Goal: Task Accomplishment & Management: Manage account settings

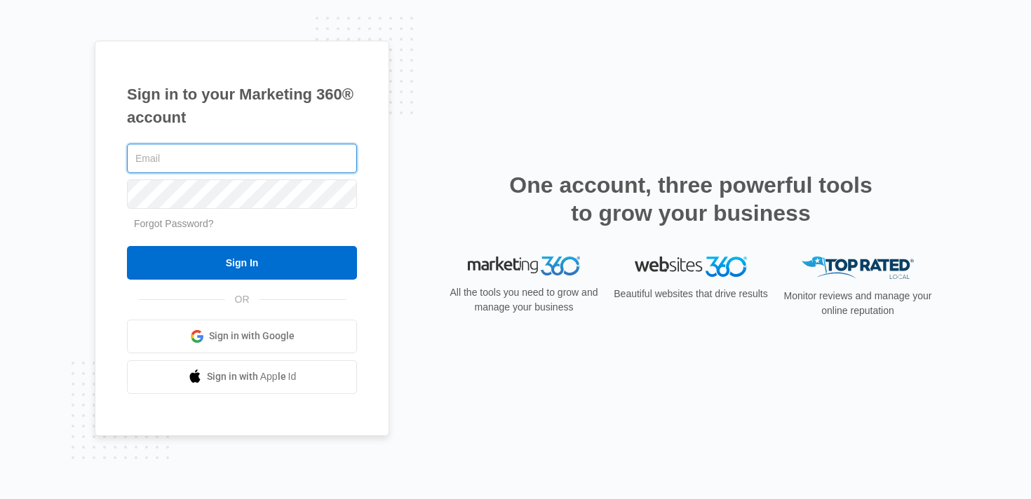
click at [250, 147] on input "text" at bounding box center [242, 158] width 230 height 29
type input "[PERSON_NAME][EMAIL_ADDRESS][PERSON_NAME][DOMAIN_NAME]"
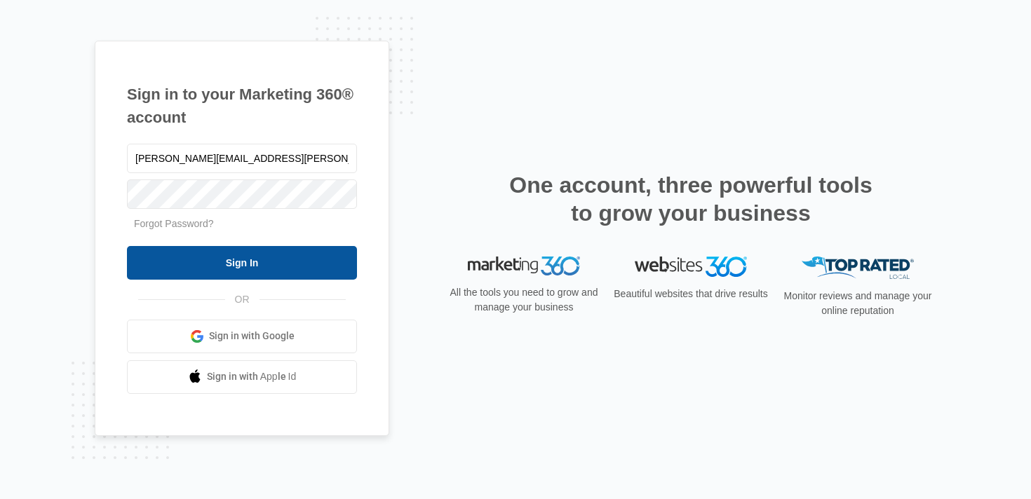
click at [211, 271] on input "Sign In" at bounding box center [242, 263] width 230 height 34
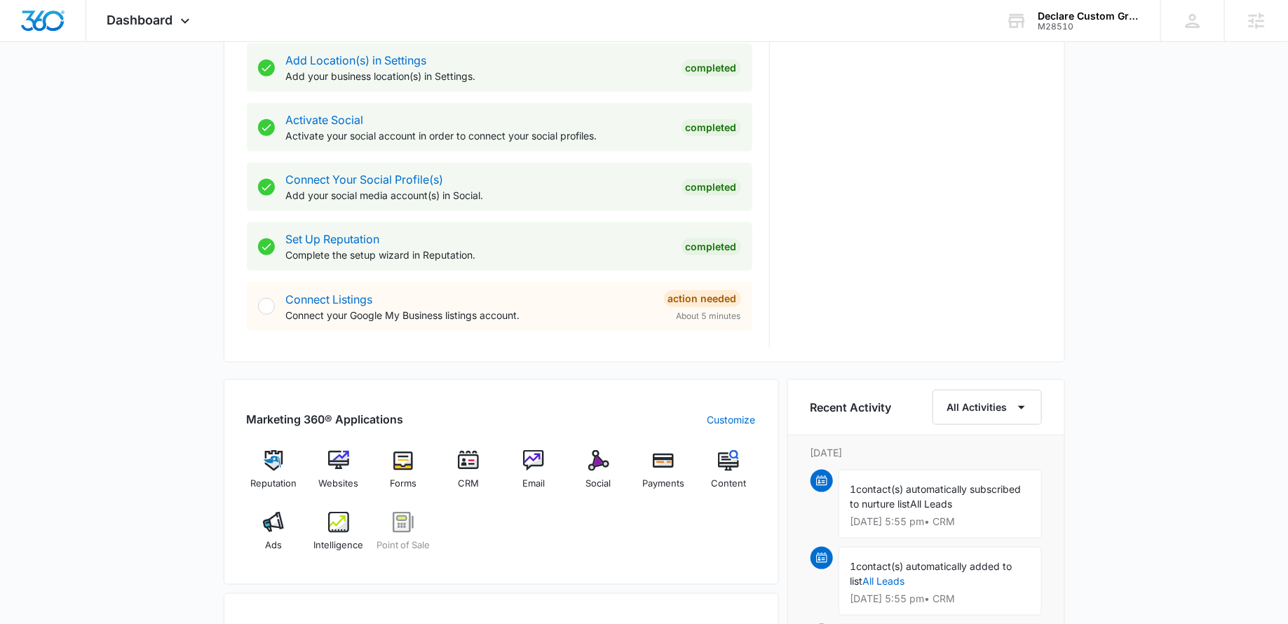
scroll to position [607, 0]
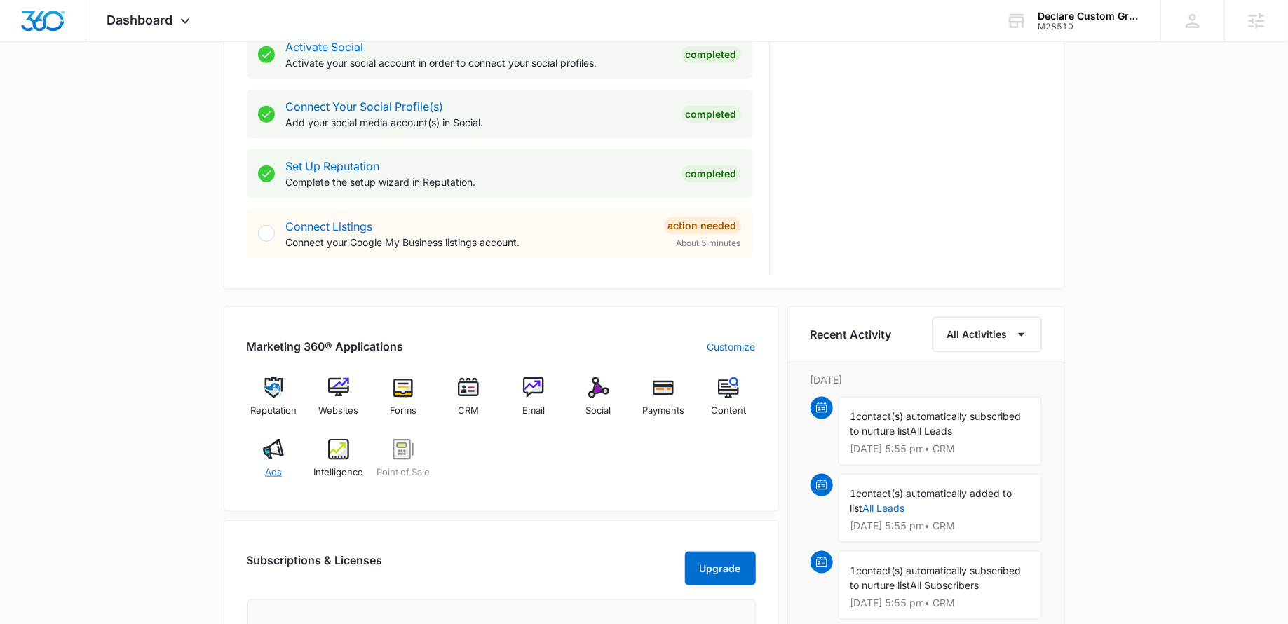
click at [260, 463] on div "Ads" at bounding box center [274, 464] width 54 height 50
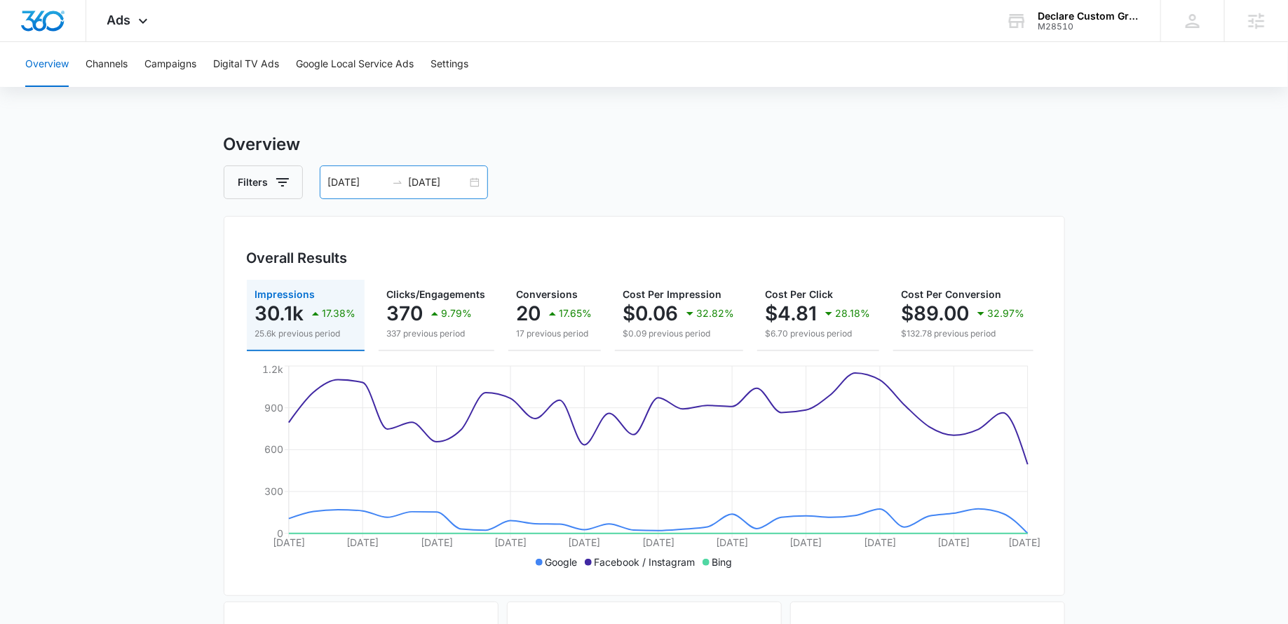
click at [469, 186] on div "07/12/2025 08/11/2025" at bounding box center [404, 182] width 168 height 34
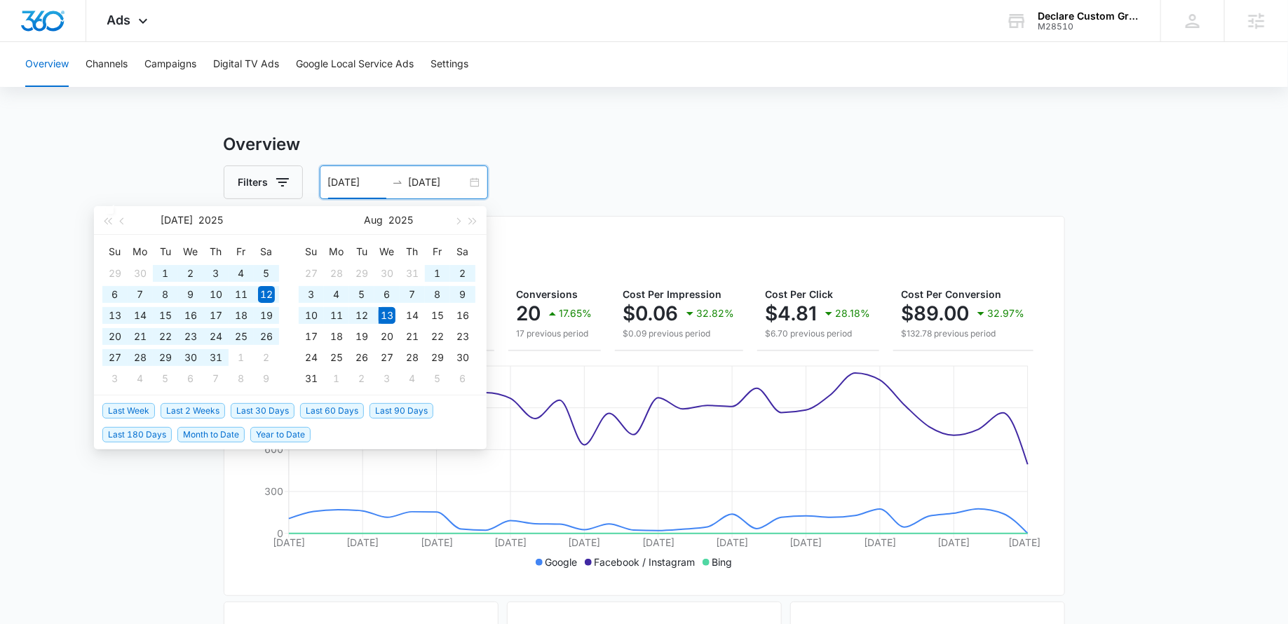
click at [326, 407] on span "Last 60 Days" at bounding box center [332, 410] width 64 height 15
type input "06/14/2025"
type input "08/13/2025"
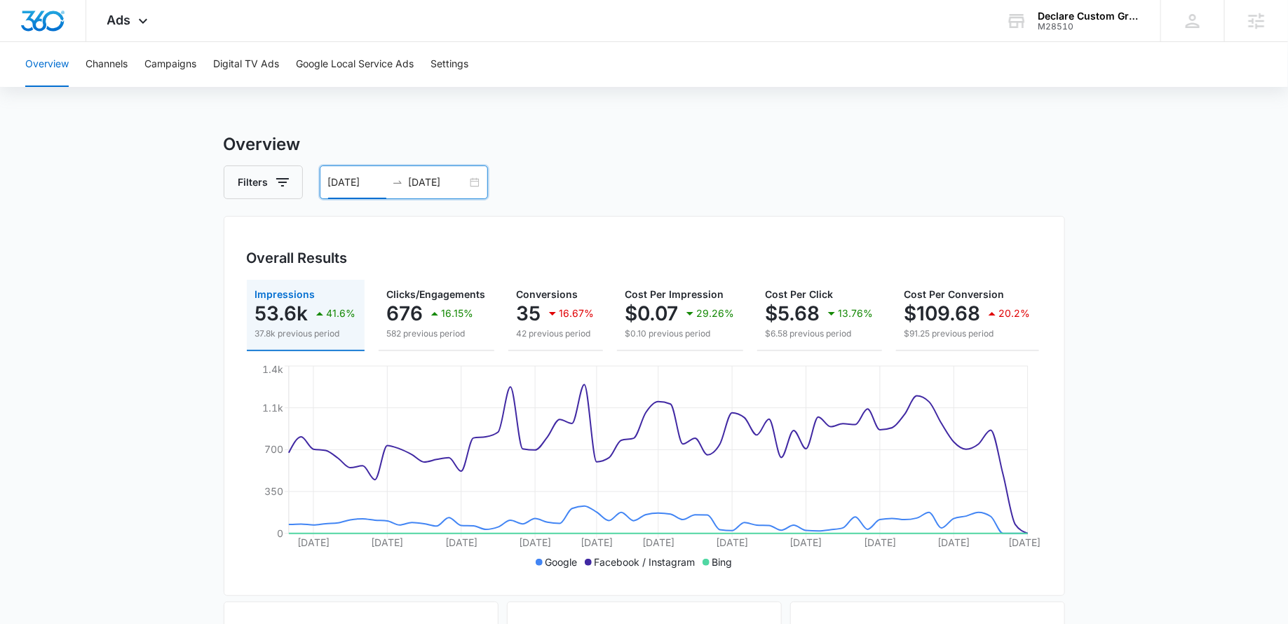
click at [476, 182] on div "06/14/2025 08/13/2025" at bounding box center [404, 182] width 168 height 34
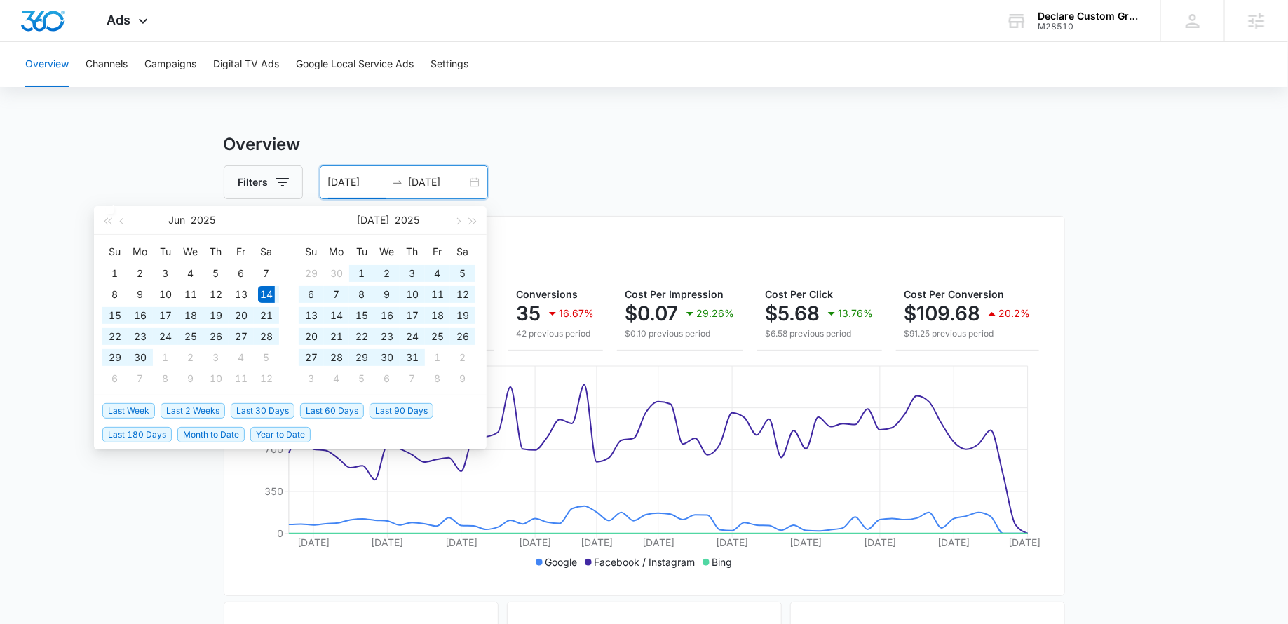
click at [329, 409] on span "Last 60 Days" at bounding box center [332, 410] width 64 height 15
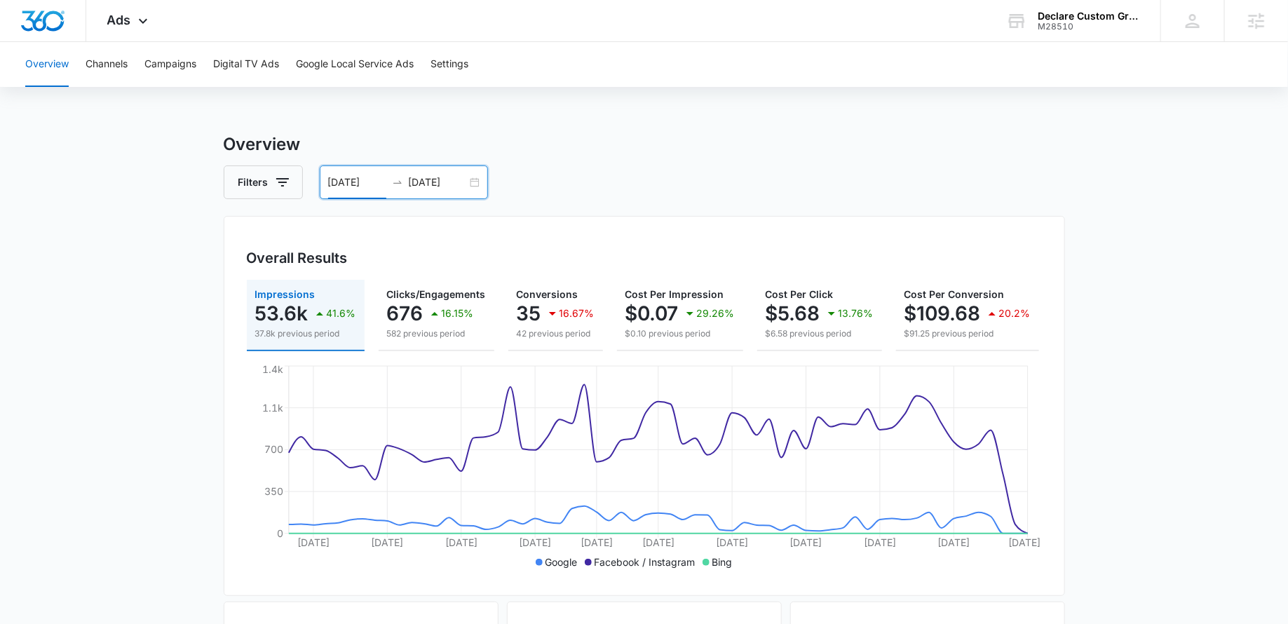
click at [480, 178] on div "06/14/2025 08/13/2025" at bounding box center [404, 182] width 168 height 34
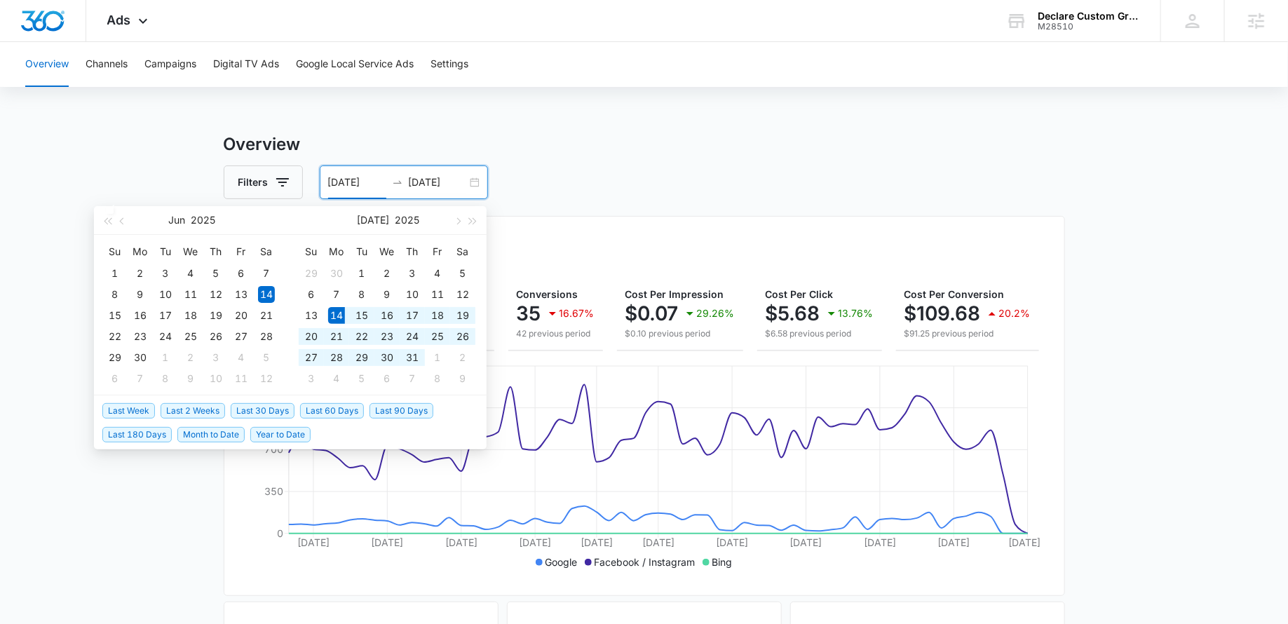
click at [264, 410] on span "Last 30 Days" at bounding box center [263, 410] width 64 height 15
type input "07/14/2025"
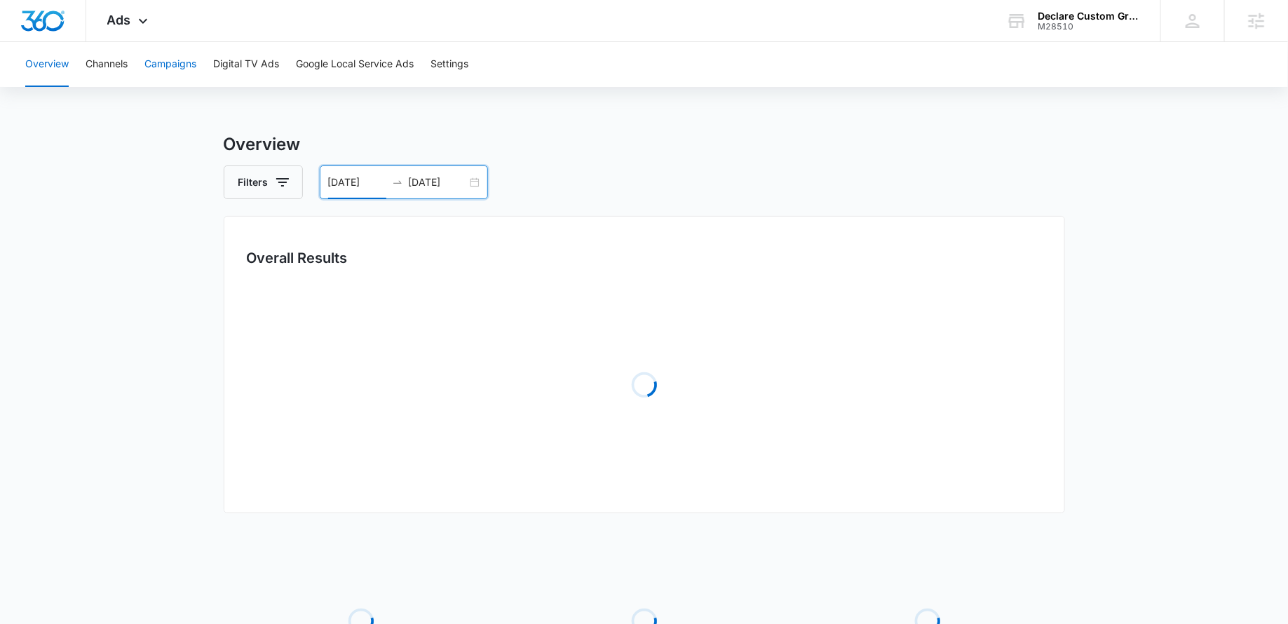
click at [168, 54] on button "Campaigns" at bounding box center [170, 64] width 52 height 45
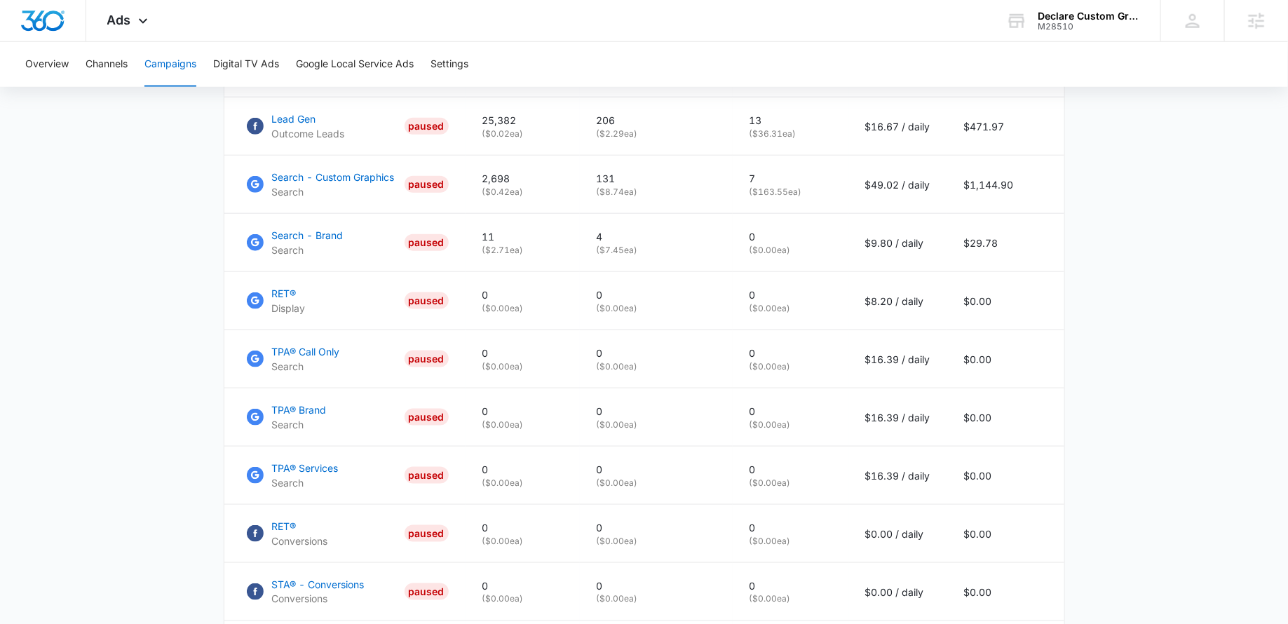
scroll to position [600, 0]
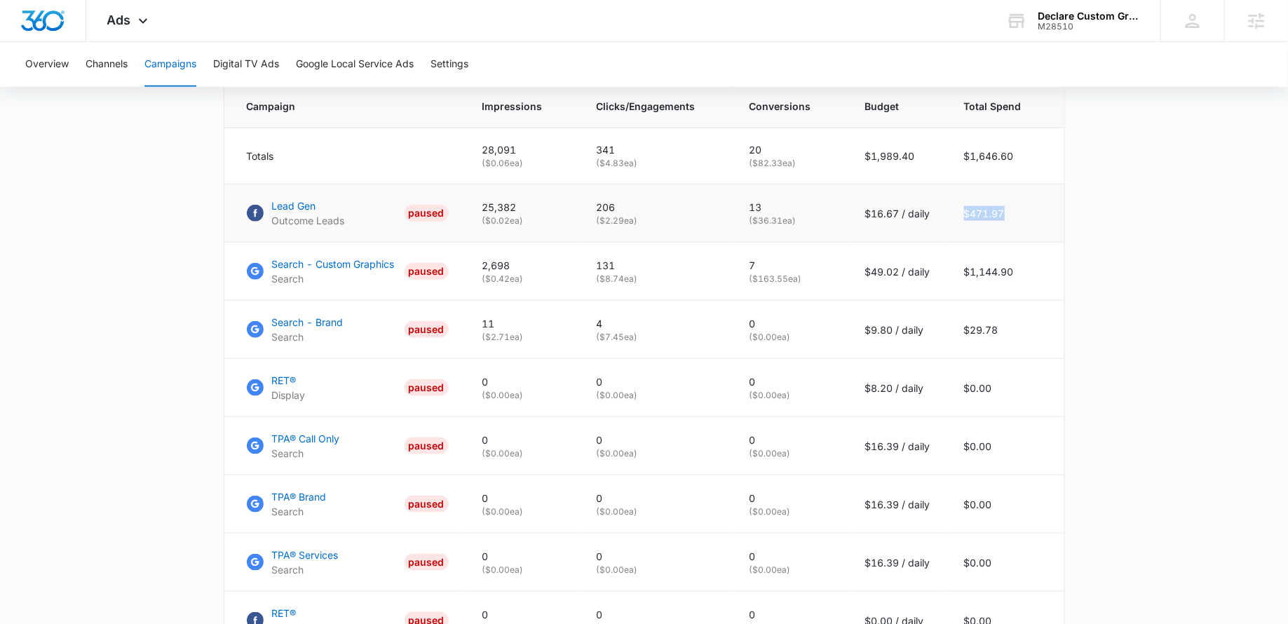
drag, startPoint x: 1019, startPoint y: 211, endPoint x: 947, endPoint y: 211, distance: 72.2
click at [947, 211] on tr "Lead Gen Outcome Leads PAUSED 25,382 ( $0.02 ea) 206 ( $2.29 ea) 13 ( $36.31 ea…" at bounding box center [644, 213] width 840 height 58
click at [1019, 206] on td "$471.97" at bounding box center [1005, 213] width 117 height 58
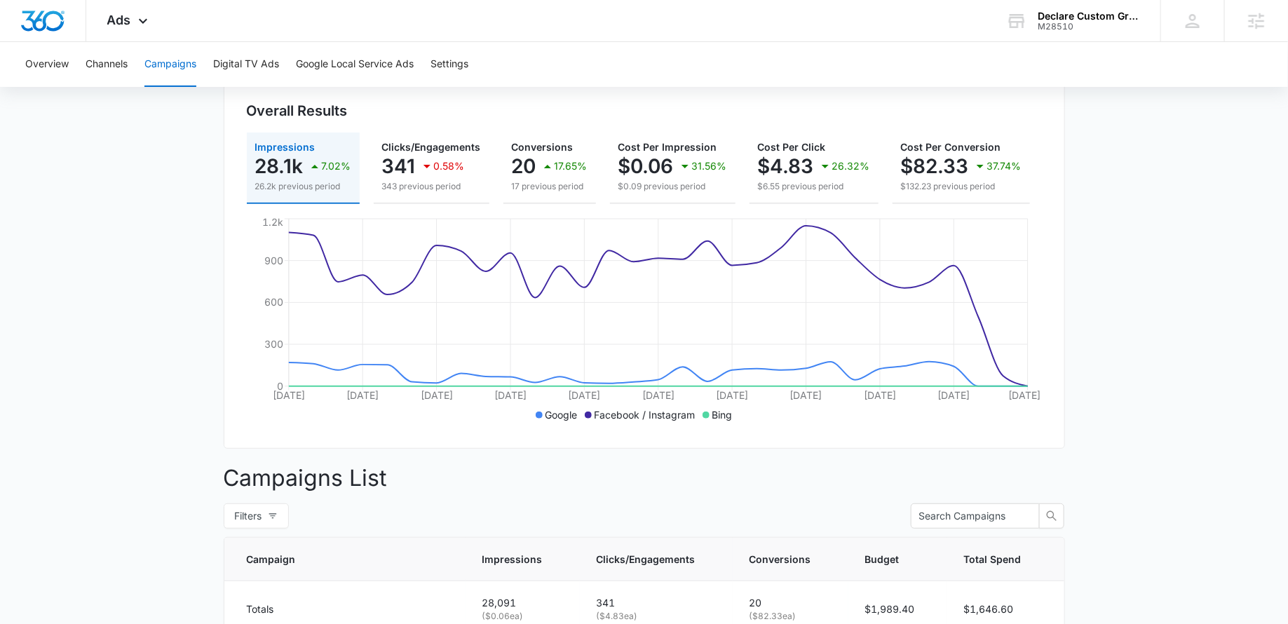
scroll to position [0, 0]
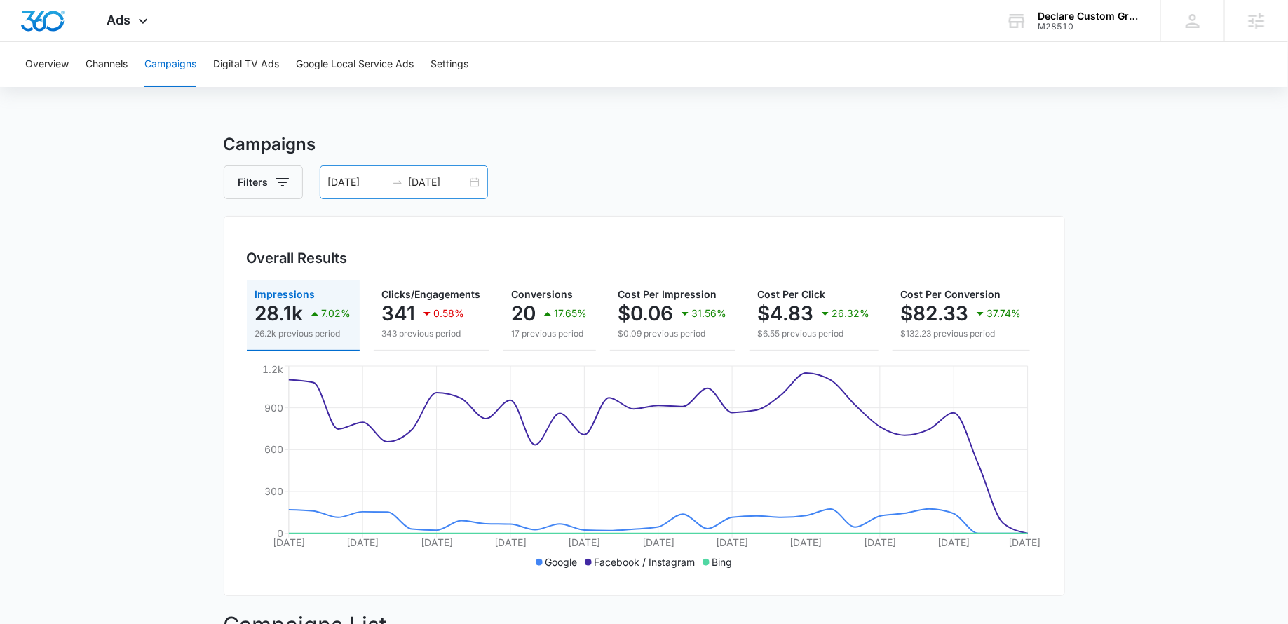
click at [470, 177] on div "07/14/2025 08/13/2025" at bounding box center [404, 182] width 168 height 34
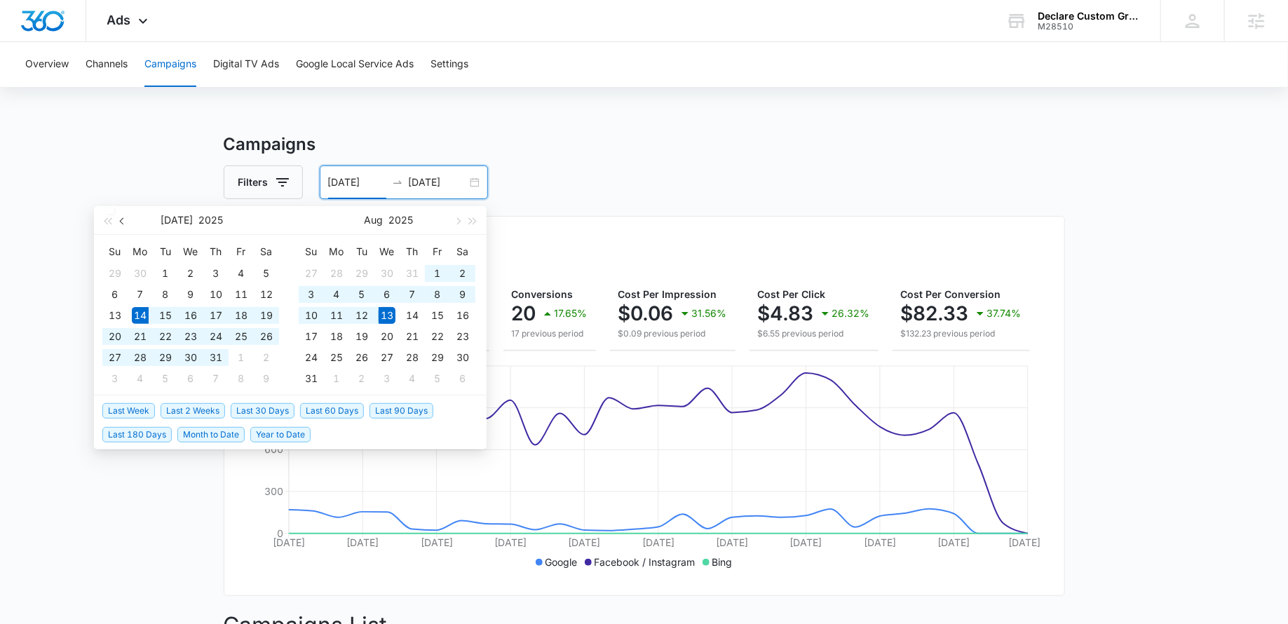
click at [124, 218] on span "button" at bounding box center [123, 220] width 7 height 7
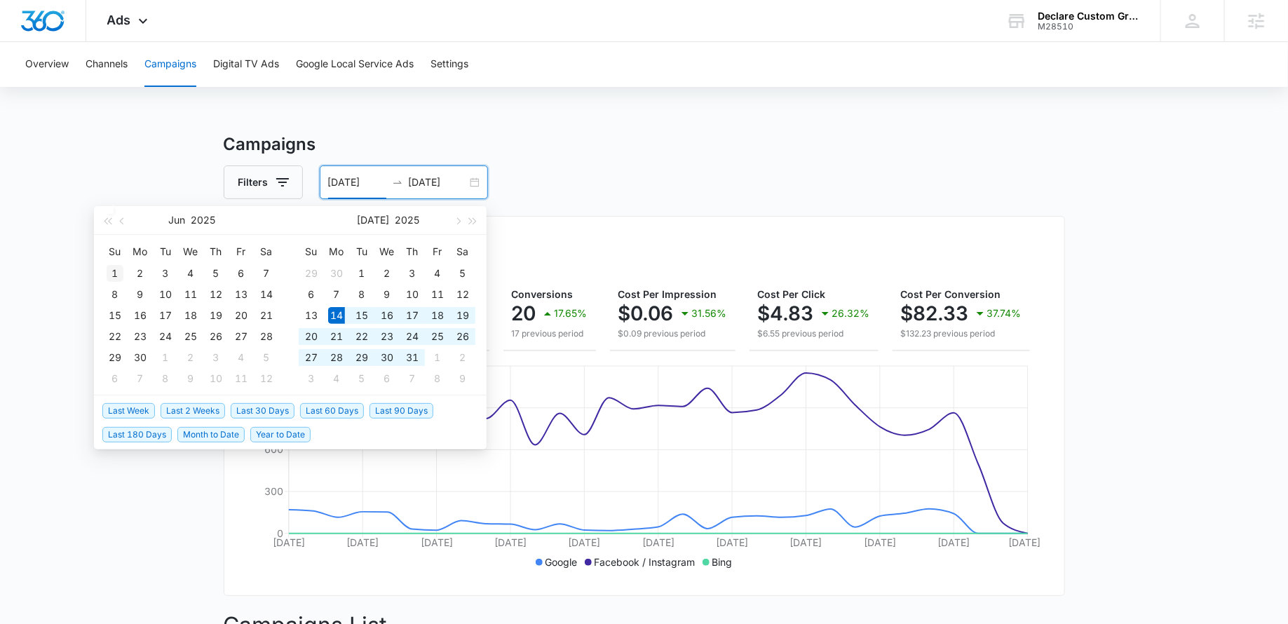
type input "06/01/2025"
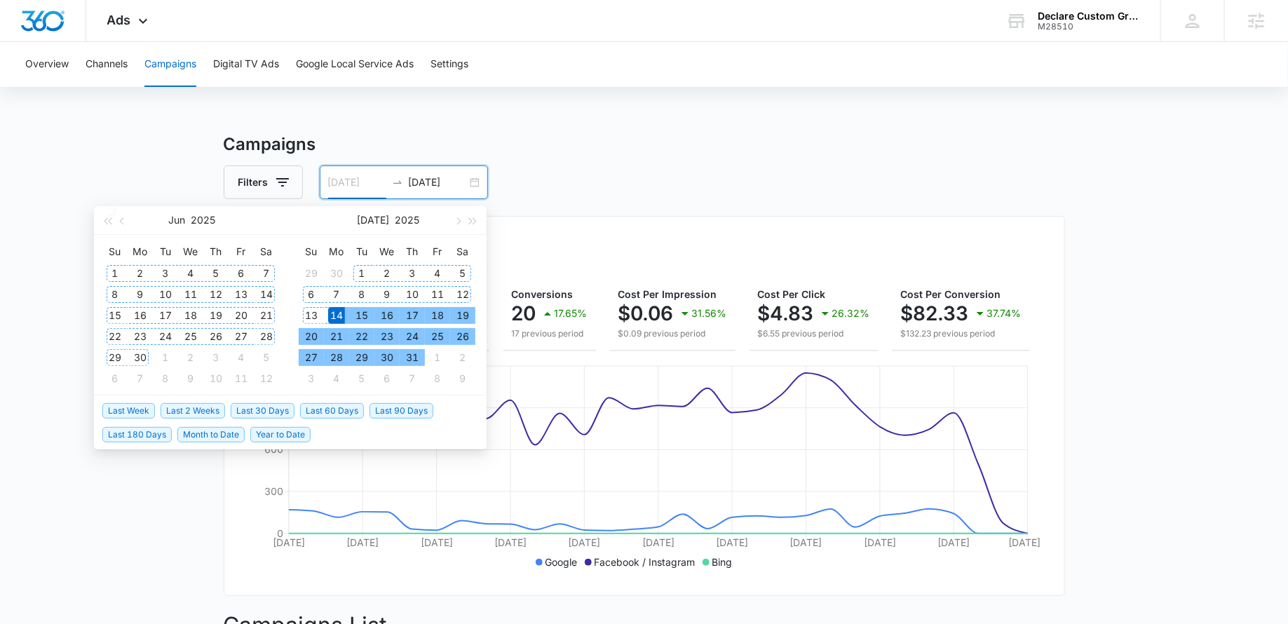
click at [110, 273] on div "1" at bounding box center [115, 273] width 17 height 17
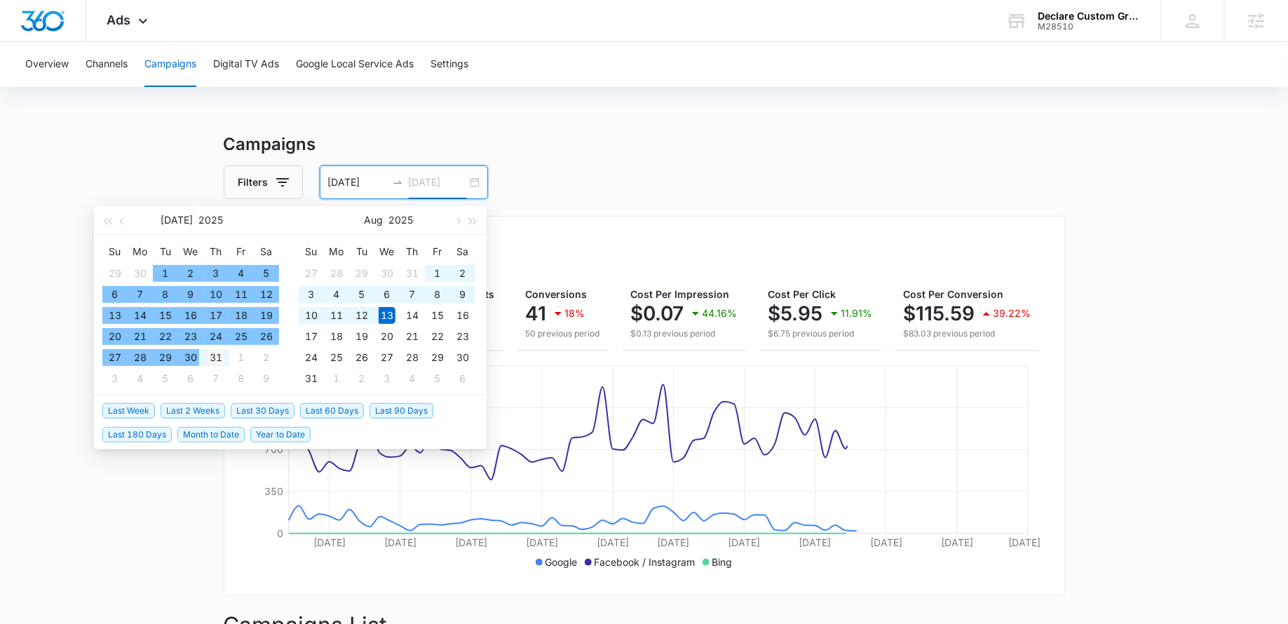
type input "07/31/2025"
click at [212, 358] on div "31" at bounding box center [216, 357] width 17 height 17
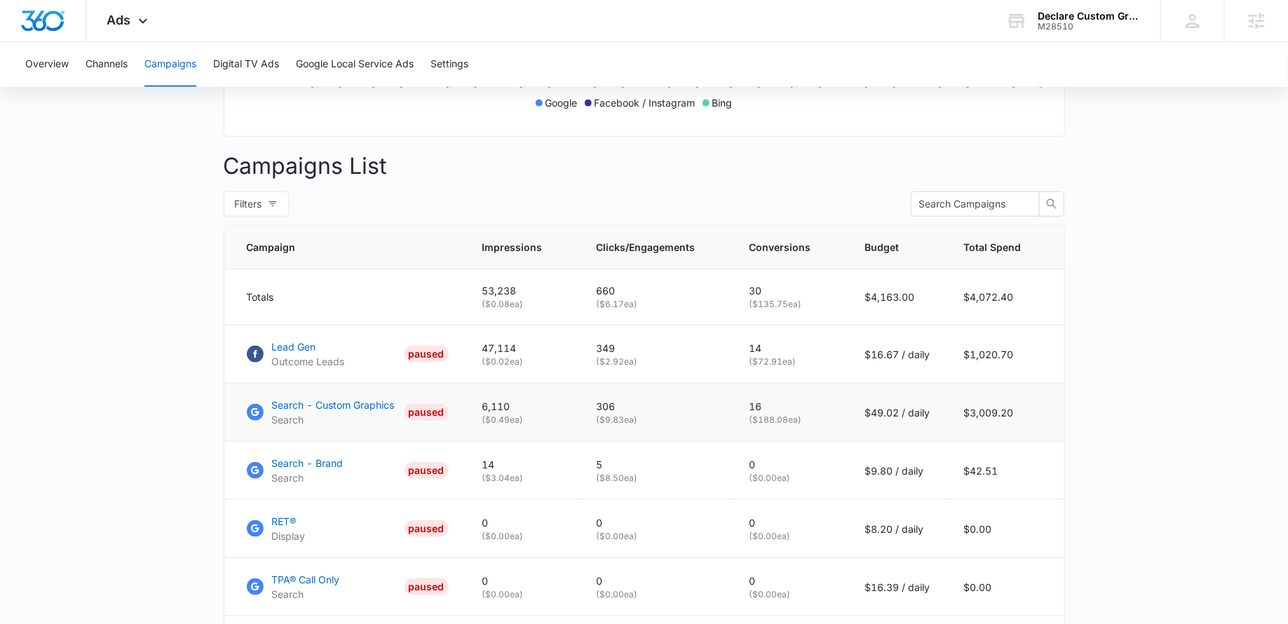
scroll to position [396, 0]
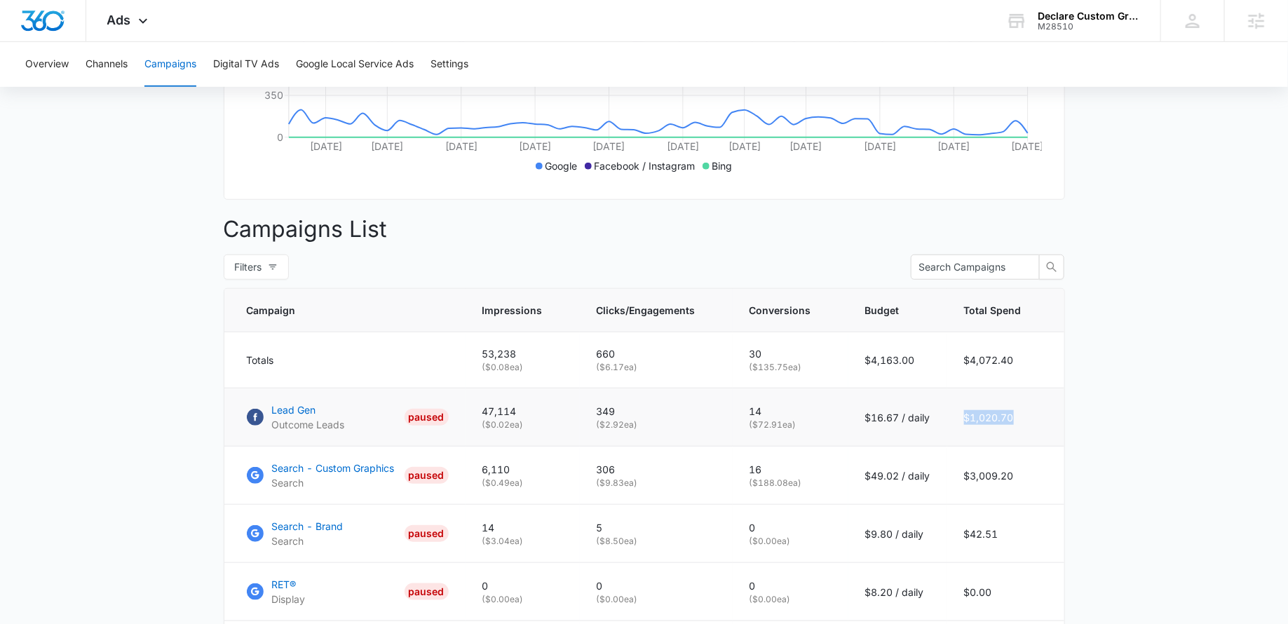
drag, startPoint x: 1013, startPoint y: 417, endPoint x: 961, endPoint y: 415, distance: 51.9
click at [961, 416] on td "$1,020.70" at bounding box center [1005, 417] width 117 height 58
click at [1061, 414] on td "$1,020.70" at bounding box center [1005, 417] width 117 height 58
drag, startPoint x: 1026, startPoint y: 408, endPoint x: 937, endPoint y: 408, distance: 89.7
click at [937, 408] on tr "Lead Gen Outcome Leads PAUSED 47,114 ( $0.02 ea) 349 ( $2.92 ea) 14 ( $72.91 ea…" at bounding box center [644, 417] width 840 height 58
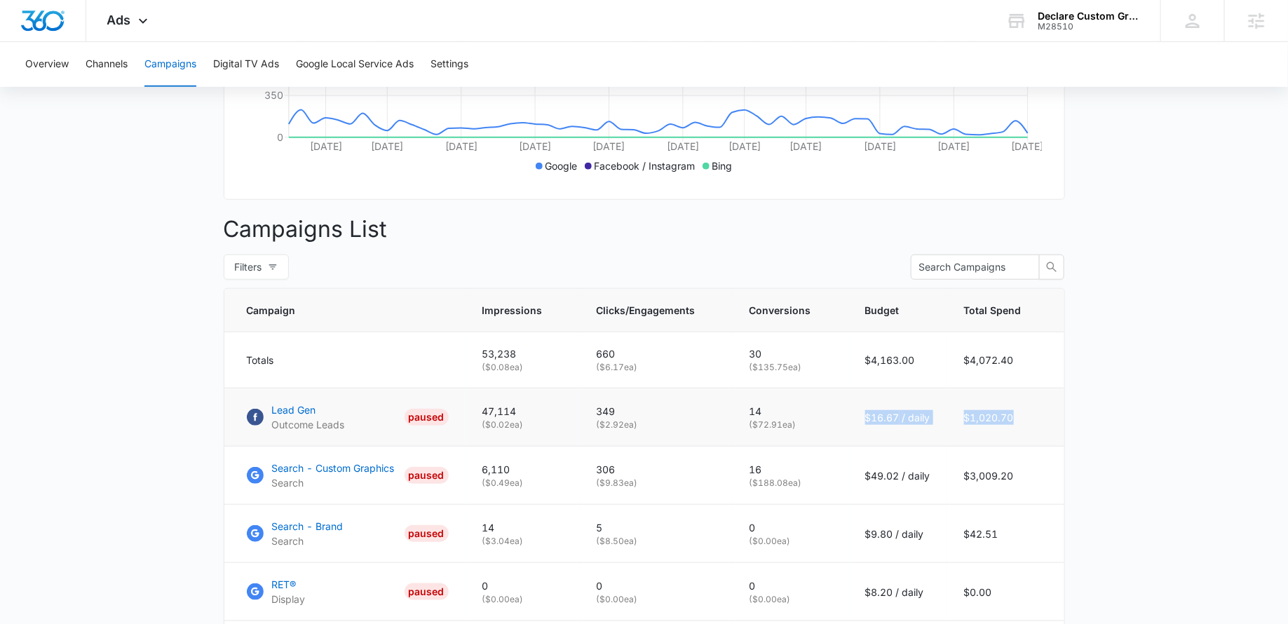
click at [948, 414] on td "$1,020.70" at bounding box center [1005, 417] width 117 height 58
drag, startPoint x: 1031, startPoint y: 415, endPoint x: 918, endPoint y: 416, distance: 112.9
click at [918, 416] on tr "Lead Gen Outcome Leads PAUSED 47,114 ( $0.02 ea) 349 ( $2.92 ea) 14 ( $72.91 ea…" at bounding box center [644, 417] width 840 height 58
click at [940, 419] on td "$16.67 / daily" at bounding box center [897, 417] width 99 height 58
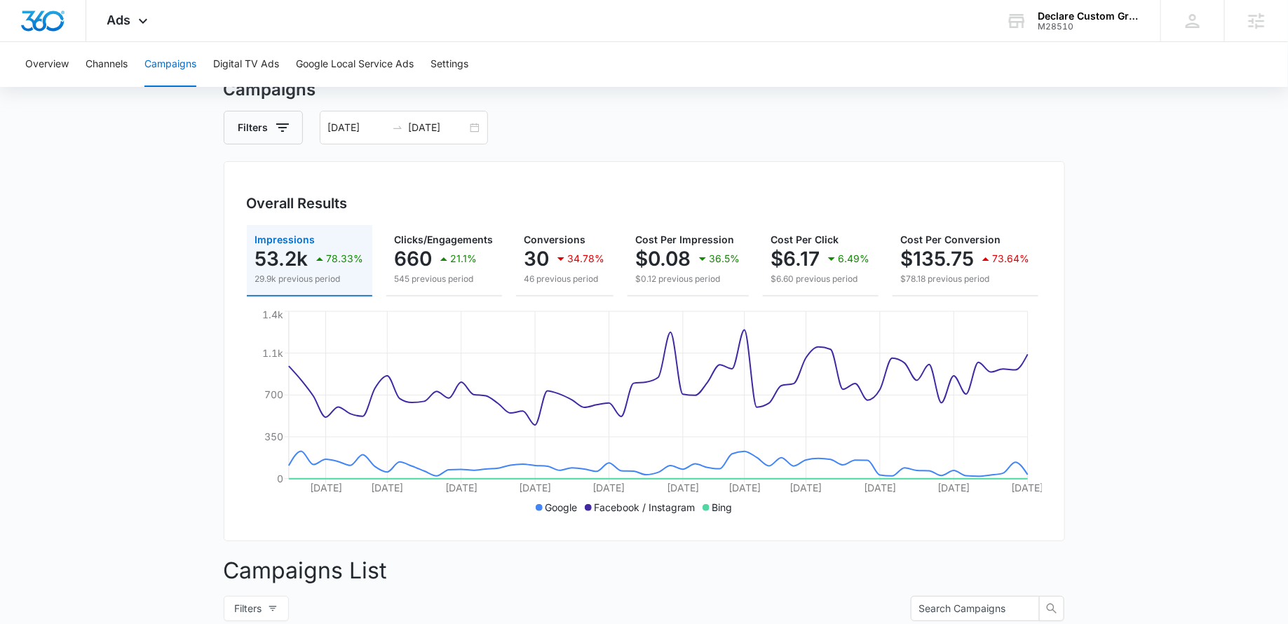
scroll to position [0, 0]
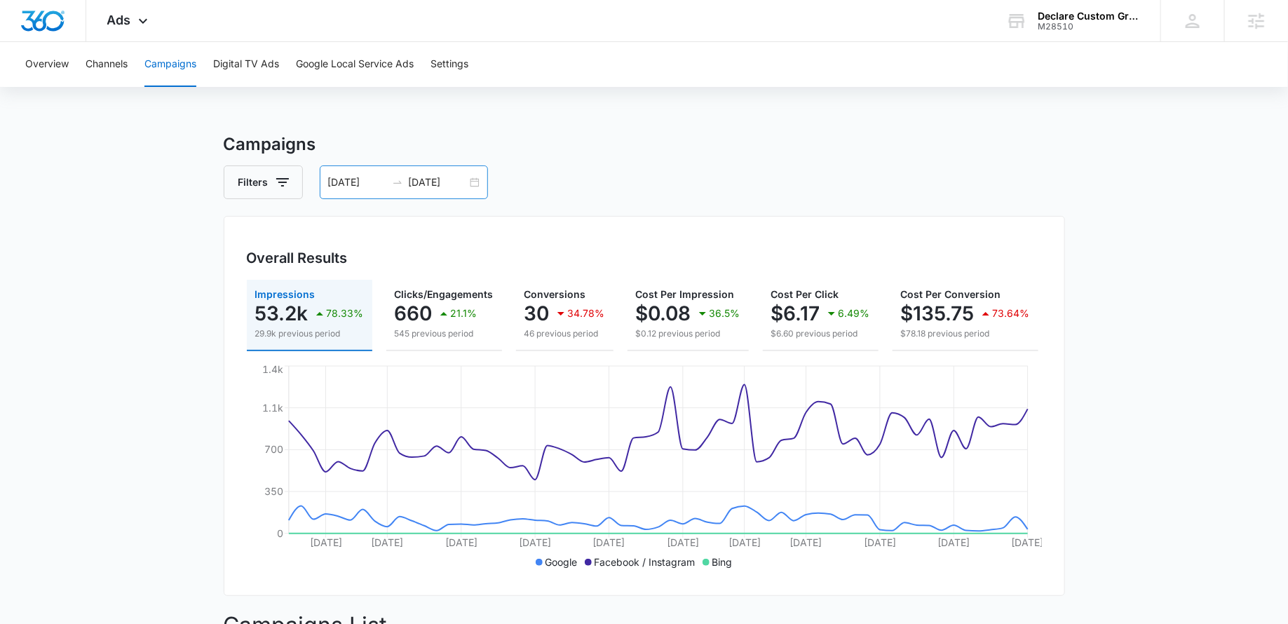
click at [473, 185] on div "06/01/2025 07/31/2025" at bounding box center [404, 182] width 168 height 34
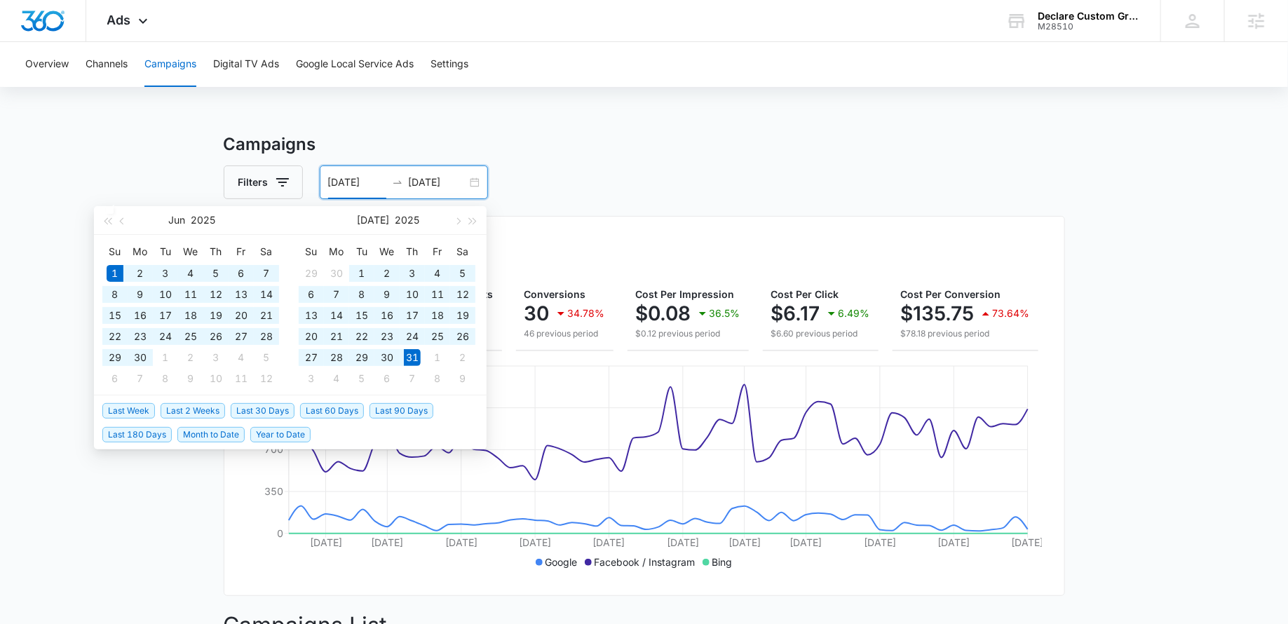
type input "06/01/2025"
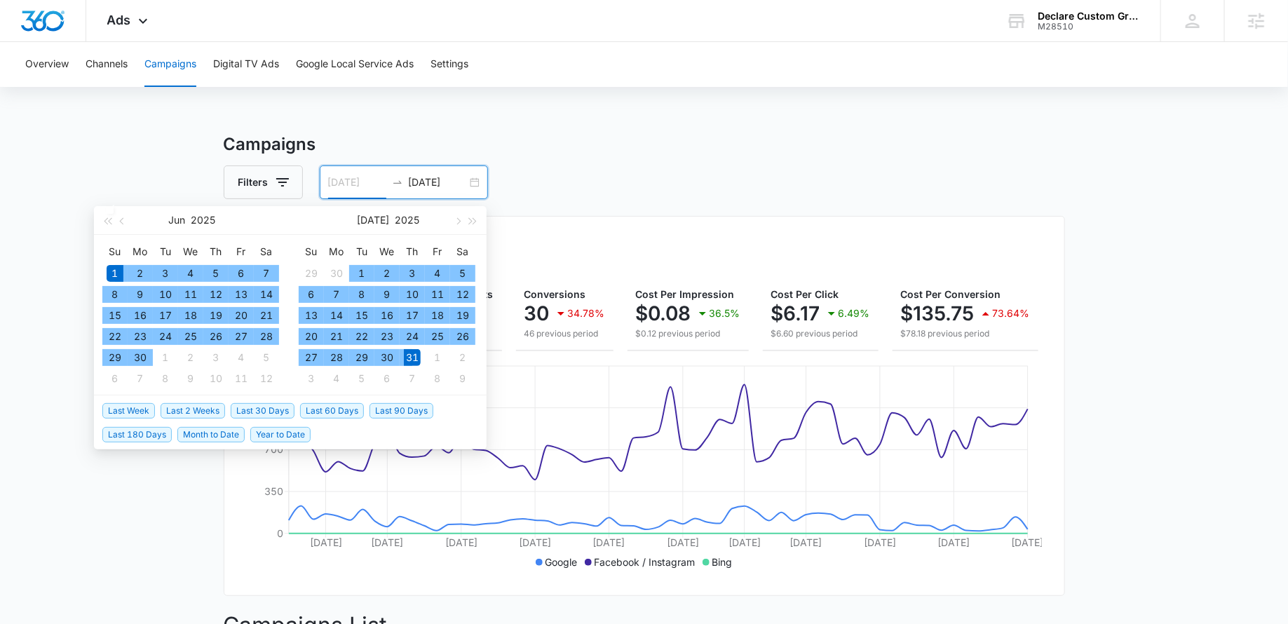
click at [116, 272] on div "1" at bounding box center [115, 273] width 17 height 17
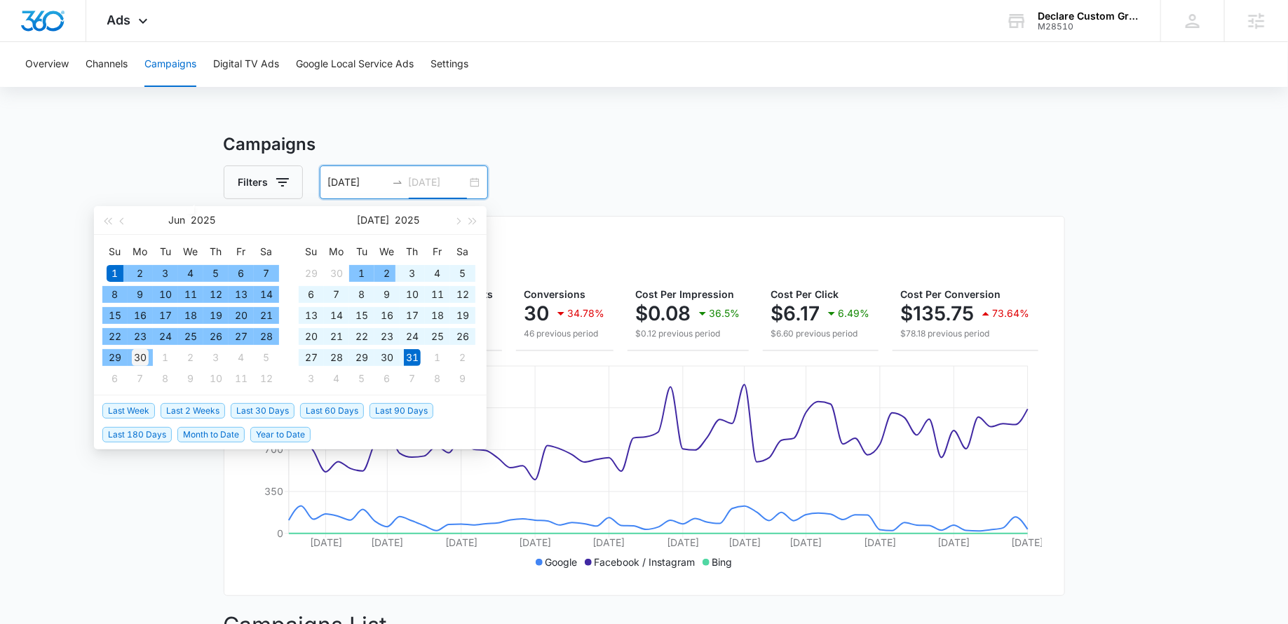
type input "06/30/2025"
click at [143, 357] on div "30" at bounding box center [140, 357] width 17 height 17
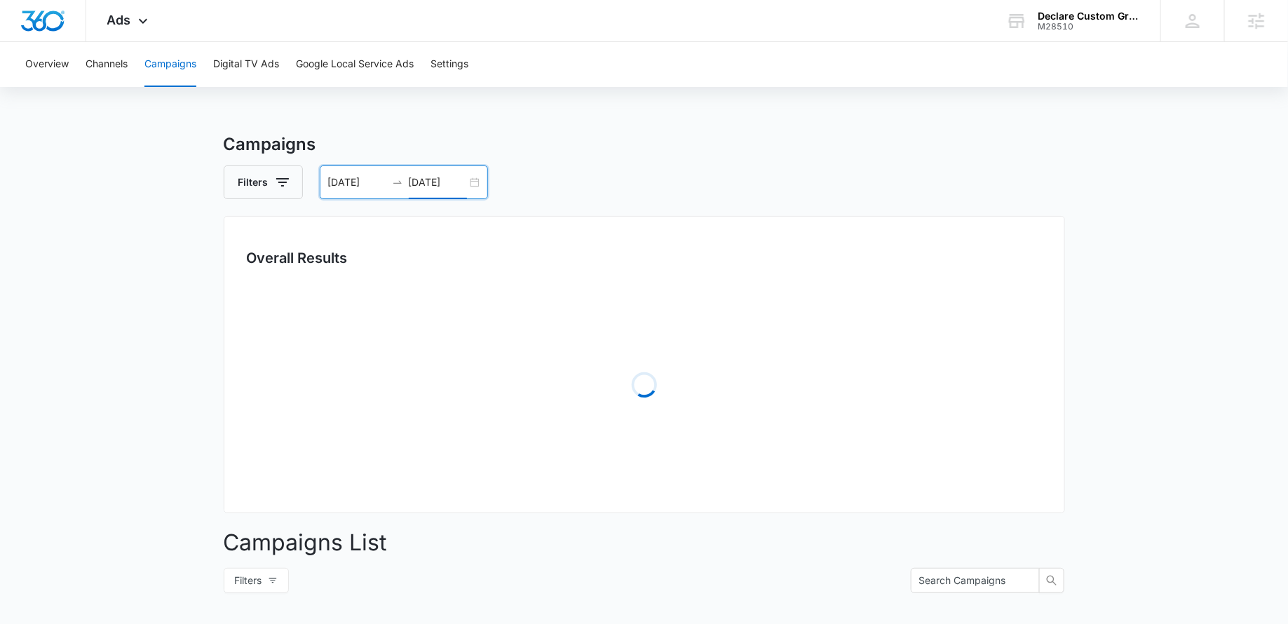
click at [626, 191] on div "Filters 06/01/2025 06/30/2025" at bounding box center [644, 182] width 841 height 34
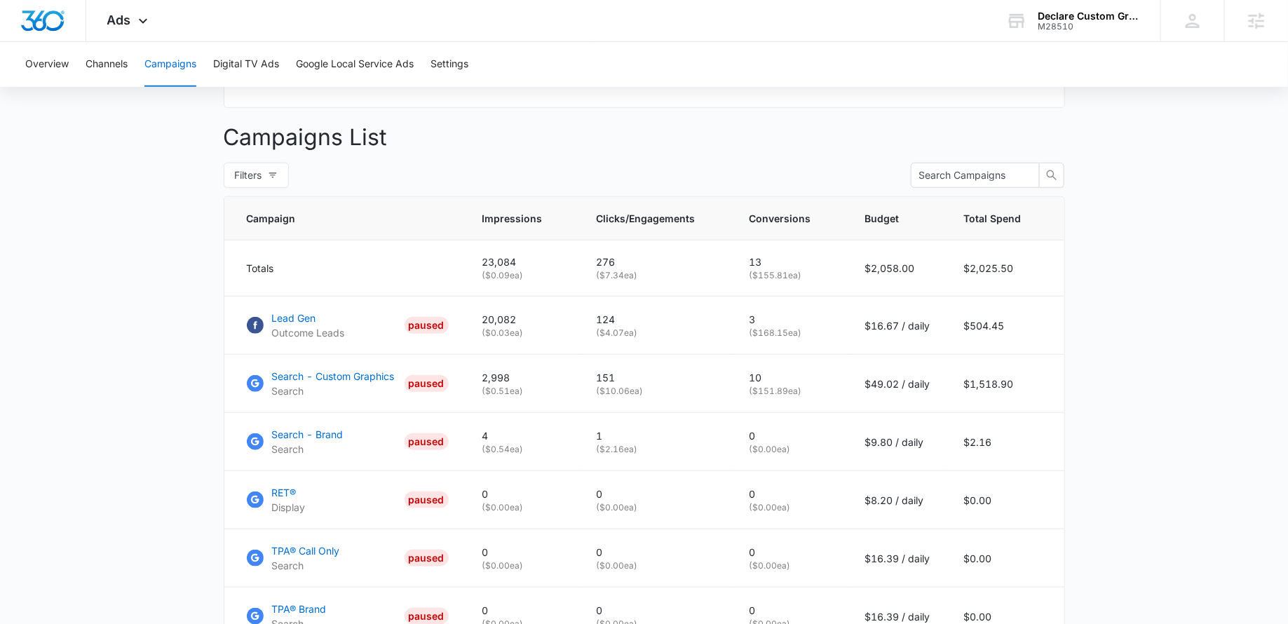
scroll to position [491, 0]
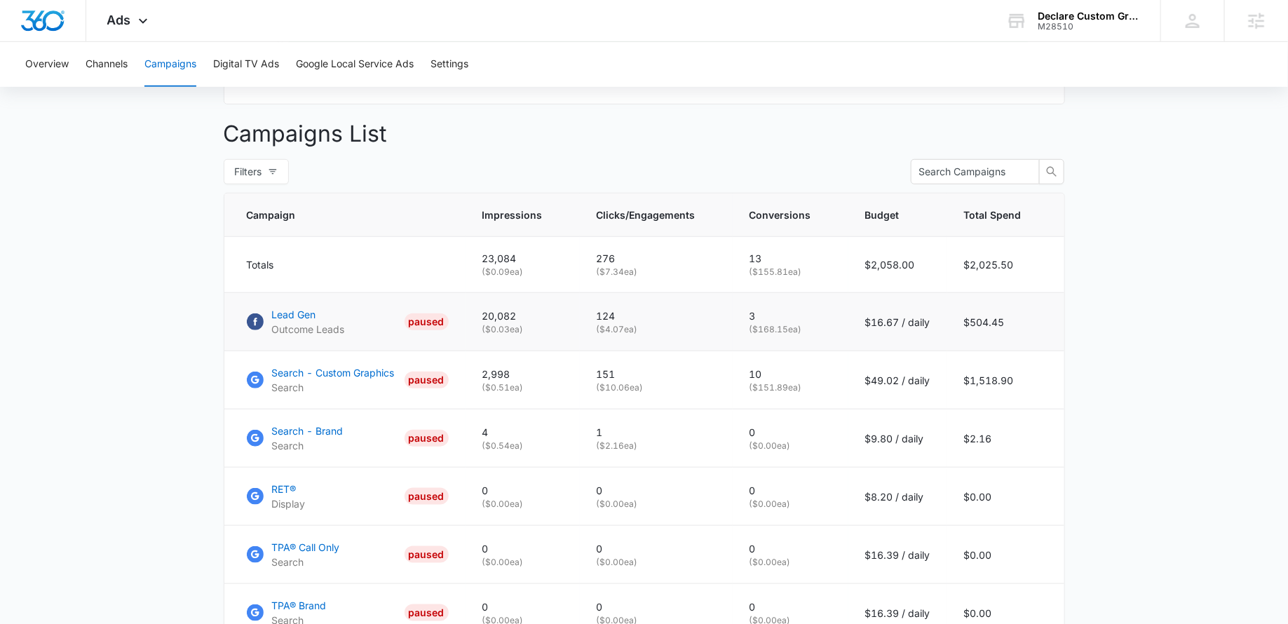
drag, startPoint x: 849, startPoint y: 322, endPoint x: 939, endPoint y: 322, distance: 90.4
click at [939, 322] on td "$16.67 / daily" at bounding box center [897, 322] width 99 height 58
click at [1015, 313] on td "$504.45" at bounding box center [1005, 322] width 117 height 58
drag, startPoint x: 1013, startPoint y: 320, endPoint x: 946, endPoint y: 318, distance: 66.6
click at [946, 318] on tr "Lead Gen Outcome Leads PAUSED 20,082 ( $0.03 ea) 124 ( $4.07 ea) 3 ( $168.15 ea…" at bounding box center [644, 322] width 840 height 58
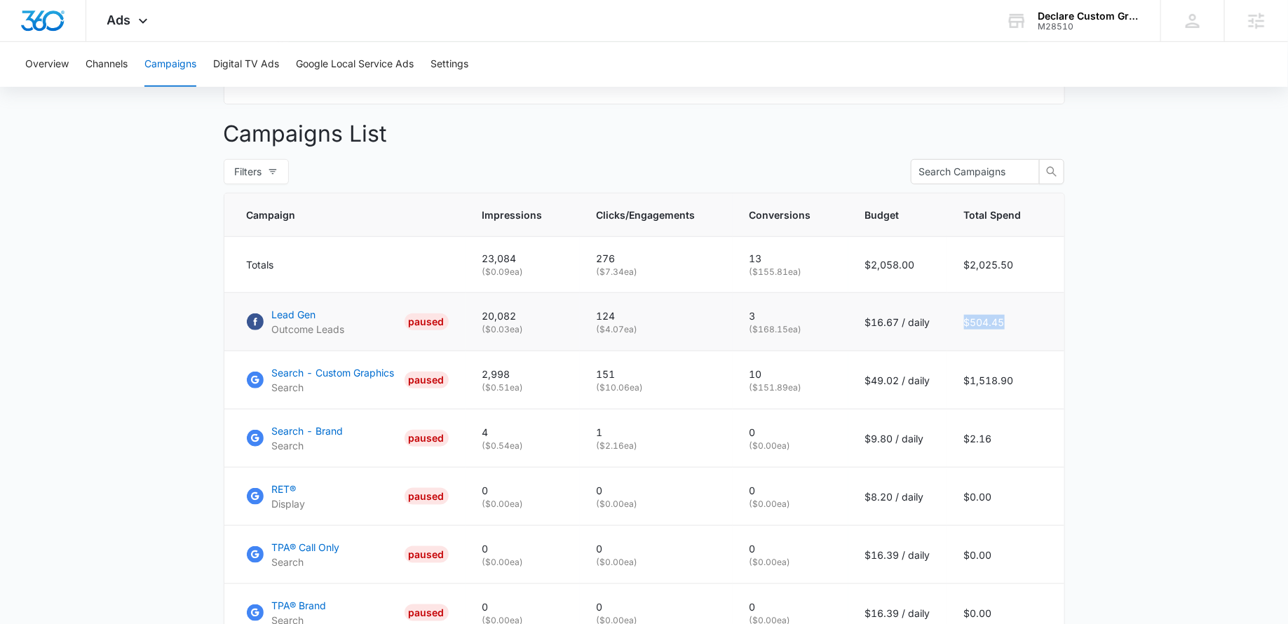
click at [946, 318] on td "$16.67 / daily" at bounding box center [897, 322] width 99 height 58
drag, startPoint x: 767, startPoint y: 315, endPoint x: 692, endPoint y: 315, distance: 75.0
click at [693, 315] on tr "Lead Gen Outcome Leads PAUSED 20,082 ( $0.03 ea) 124 ( $4.07 ea) 3 ( $168.15 ea…" at bounding box center [644, 322] width 840 height 58
click at [721, 314] on td "124 ( $4.07 ea)" at bounding box center [656, 322] width 153 height 58
drag, startPoint x: 720, startPoint y: 314, endPoint x: 799, endPoint y: 312, distance: 78.5
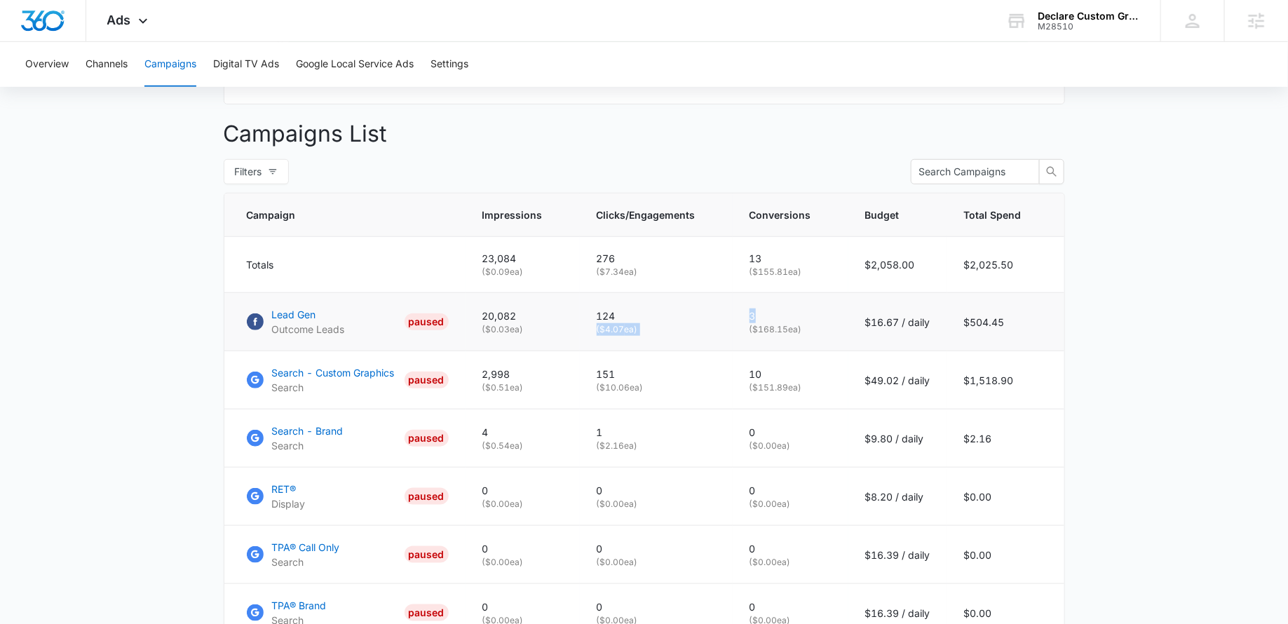
click at [799, 313] on tr "Lead Gen Outcome Leads PAUSED 20,082 ( $0.03 ea) 124 ( $4.07 ea) 3 ( $168.15 ea…" at bounding box center [644, 322] width 840 height 58
click at [799, 312] on p "3" at bounding box center [790, 315] width 82 height 15
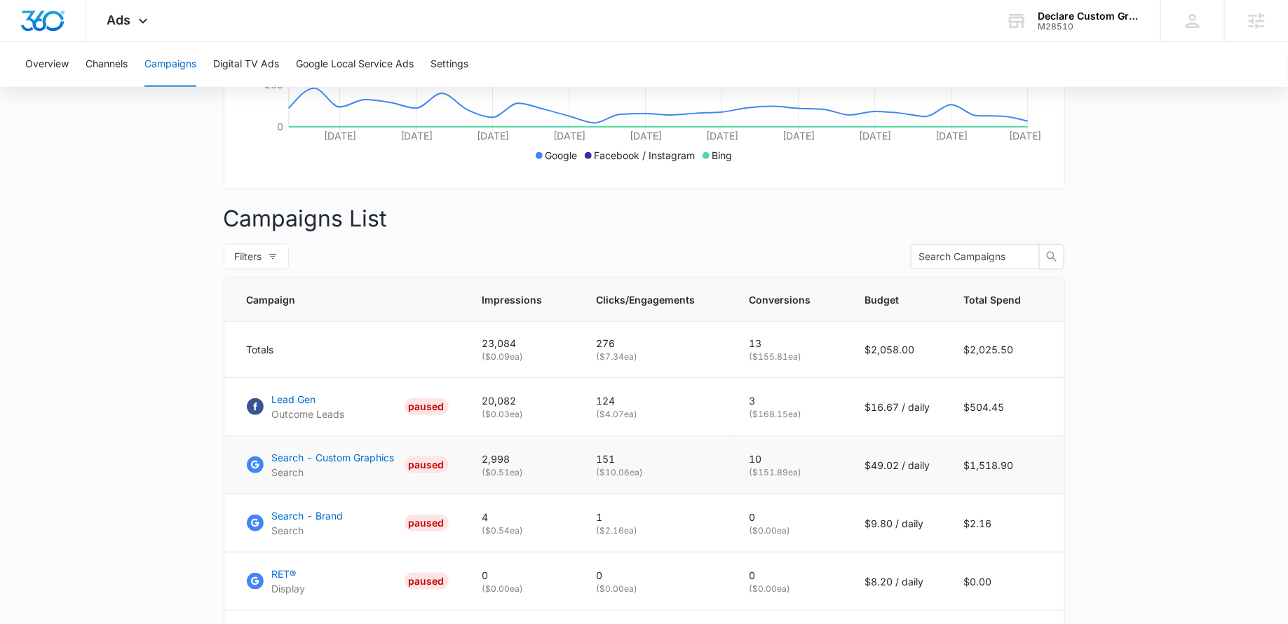
scroll to position [0, 0]
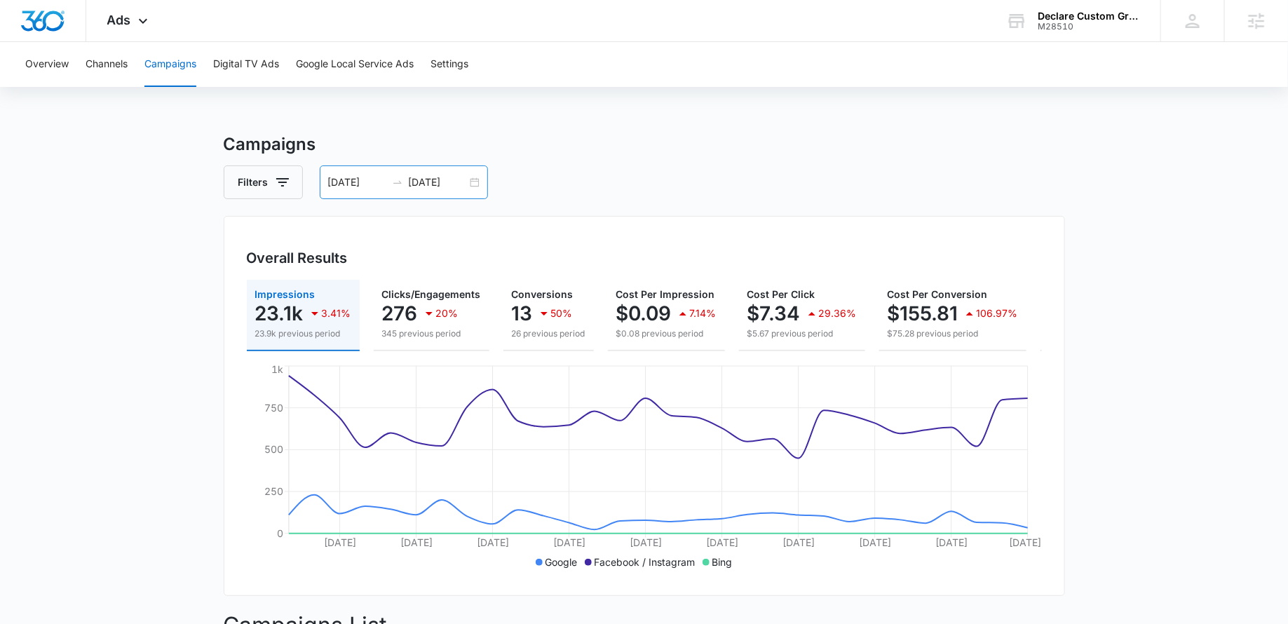
click at [473, 179] on div "06/01/2025 06/30/2025" at bounding box center [404, 182] width 168 height 34
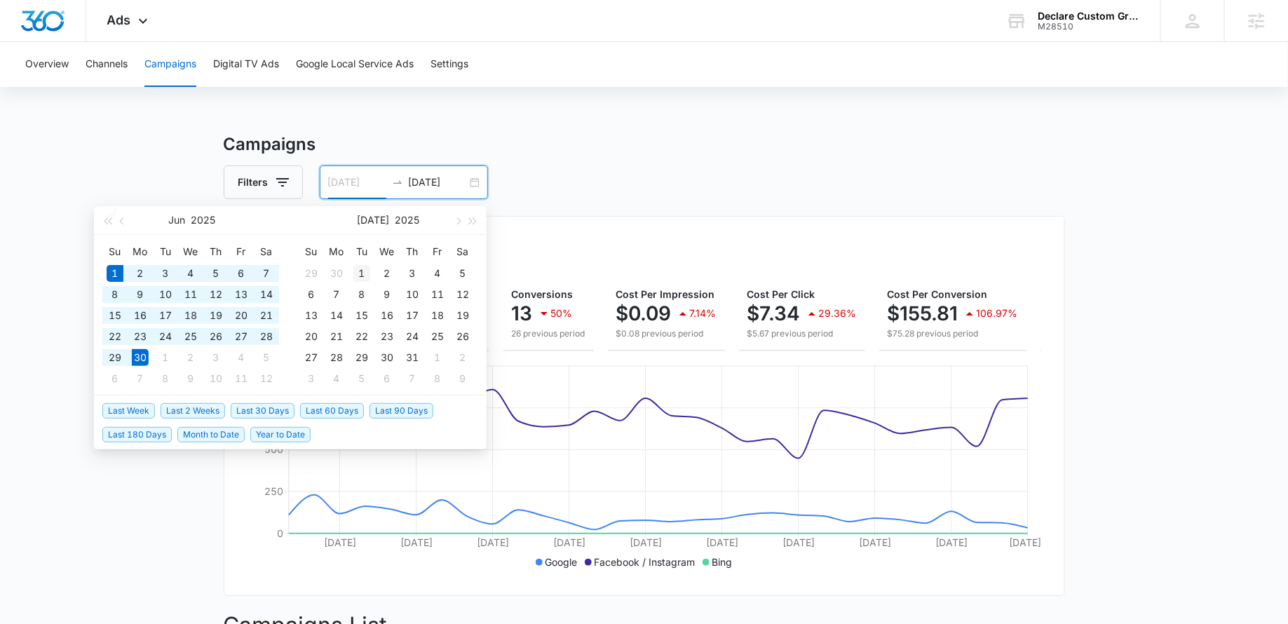
type input "07/01/2025"
click at [363, 271] on div "1" at bounding box center [361, 273] width 17 height 17
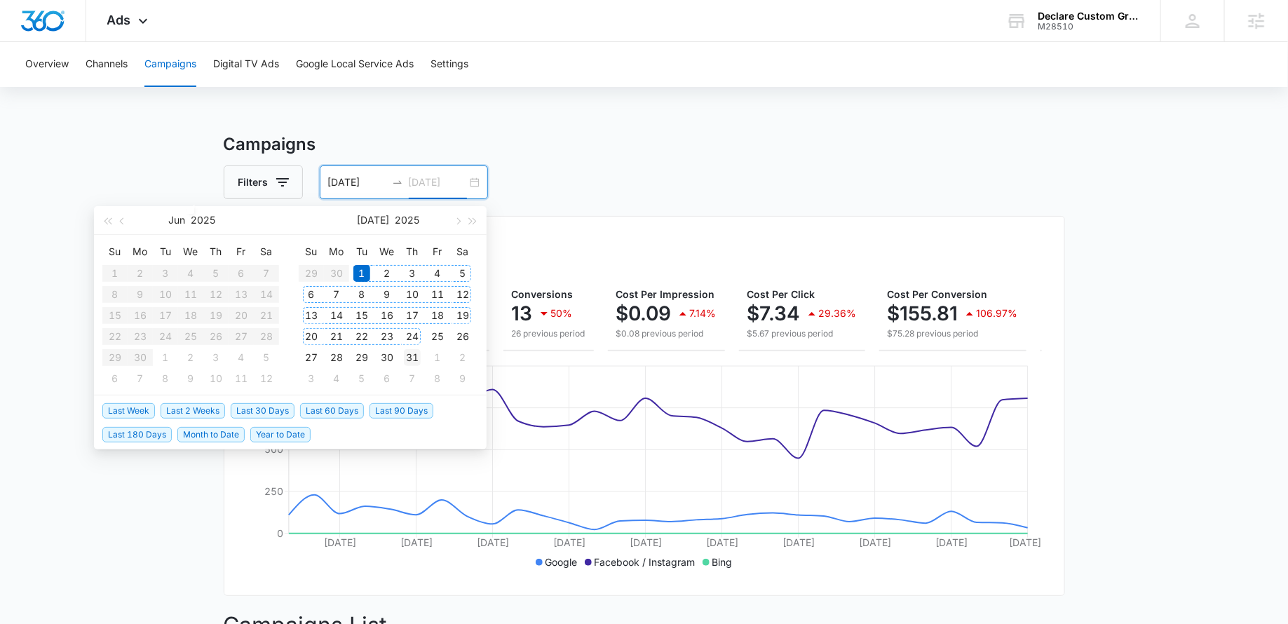
type input "07/31/2025"
click at [412, 353] on div "31" at bounding box center [412, 357] width 17 height 17
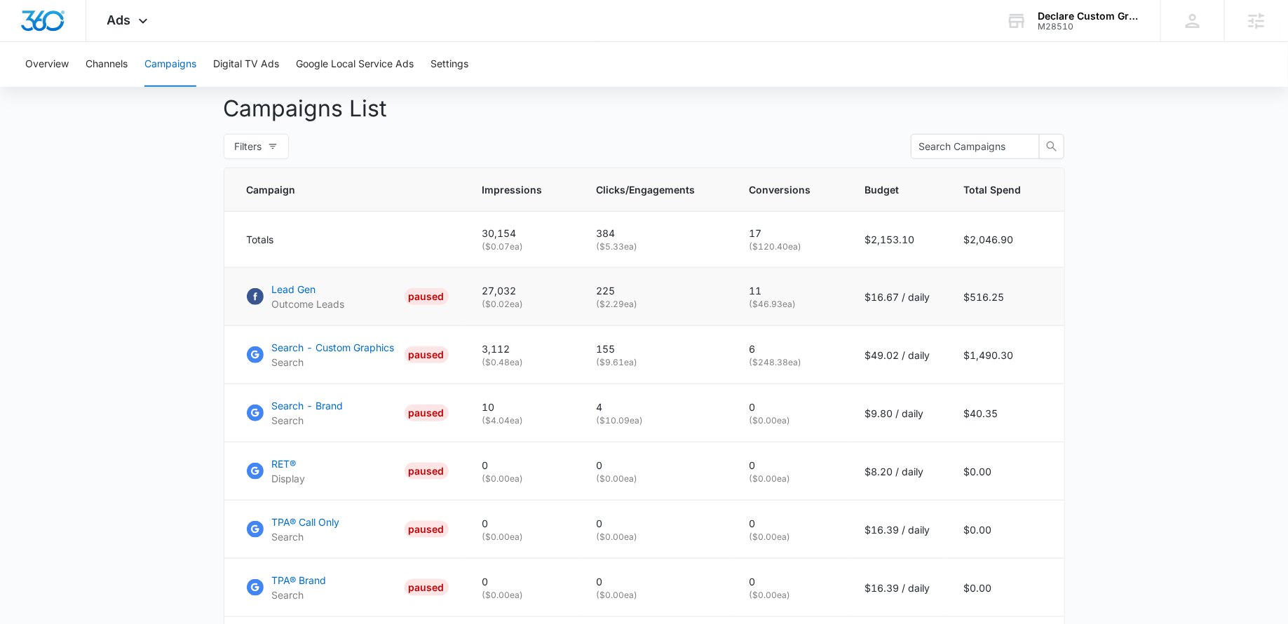
scroll to position [526, 0]
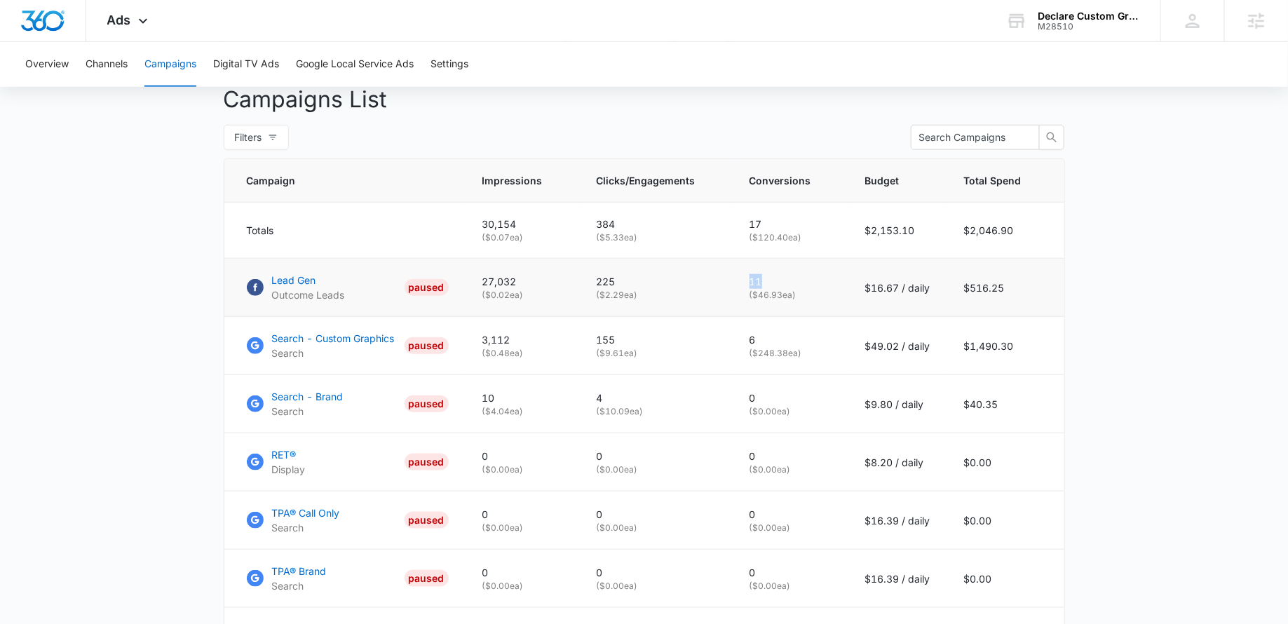
drag, startPoint x: 775, startPoint y: 278, endPoint x: 728, endPoint y: 277, distance: 47.0
click at [728, 277] on tr "Lead Gen Outcome Leads PAUSED 27,032 ( $0.02 ea) 225 ( $2.29 ea) 11 ( $46.93 ea…" at bounding box center [644, 288] width 840 height 58
click at [794, 277] on p "11" at bounding box center [790, 281] width 82 height 15
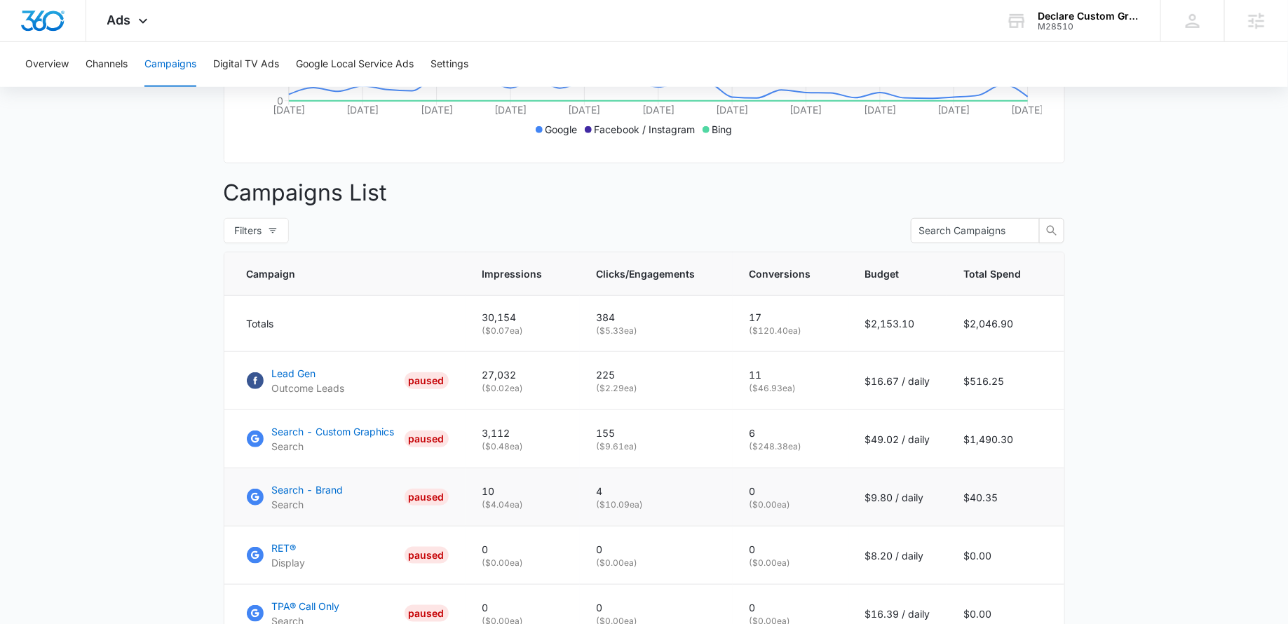
scroll to position [425, 0]
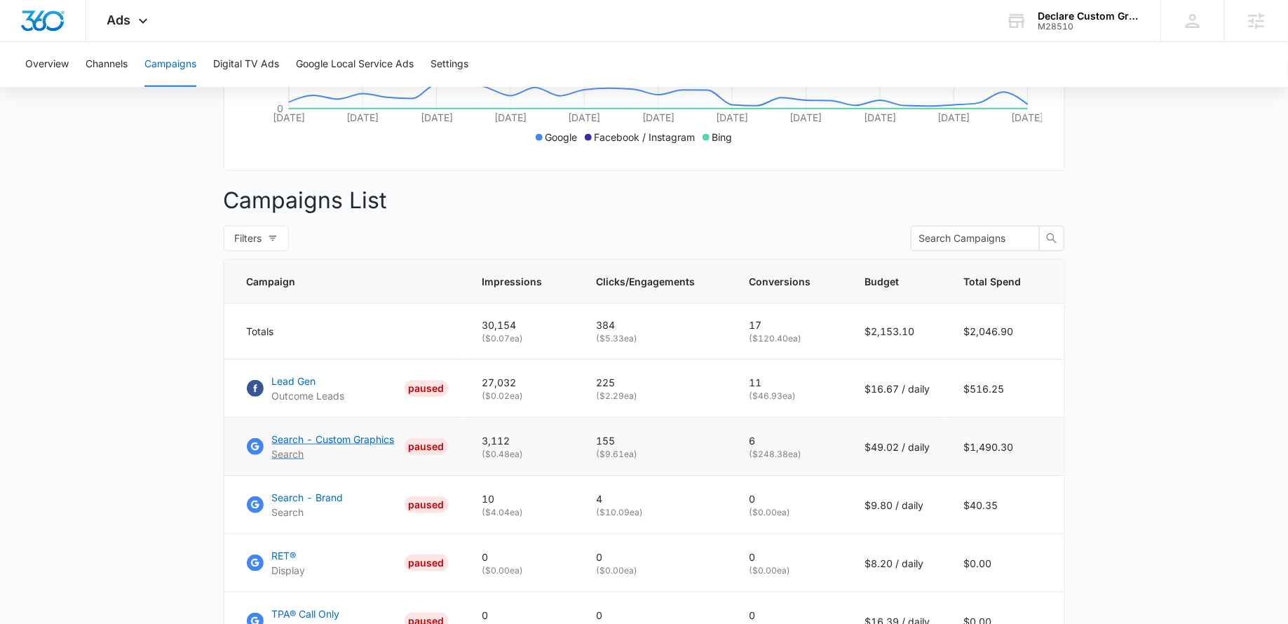
click at [360, 438] on p "Search - Custom Graphics" at bounding box center [333, 439] width 123 height 15
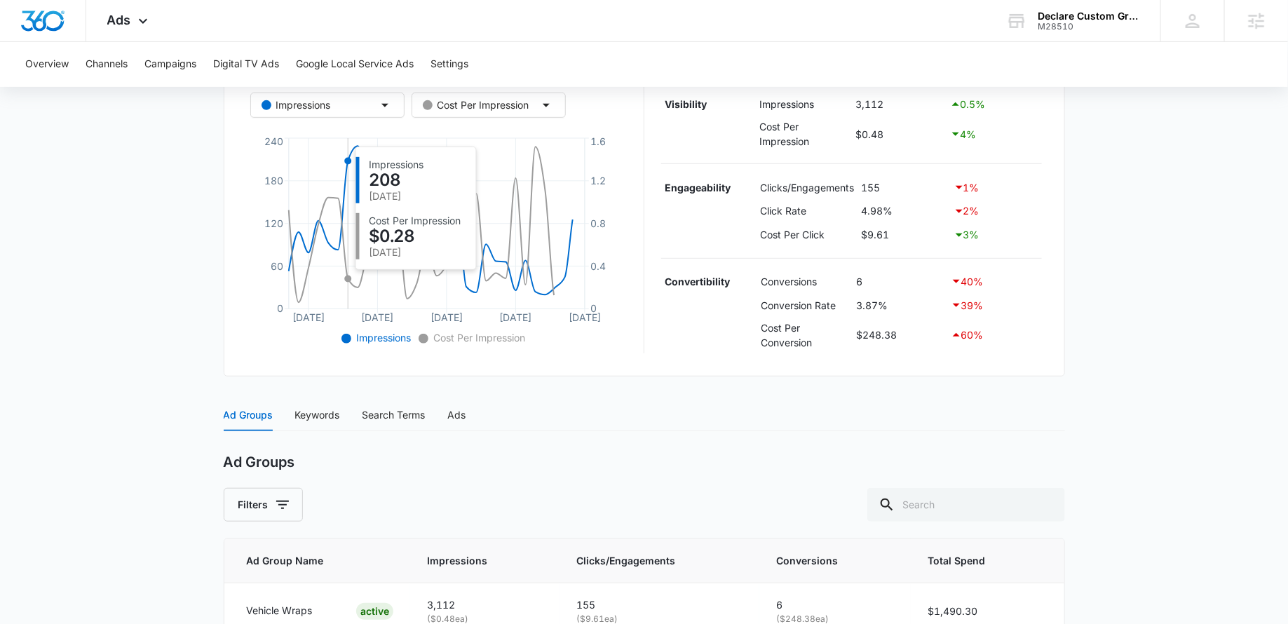
scroll to position [351, 0]
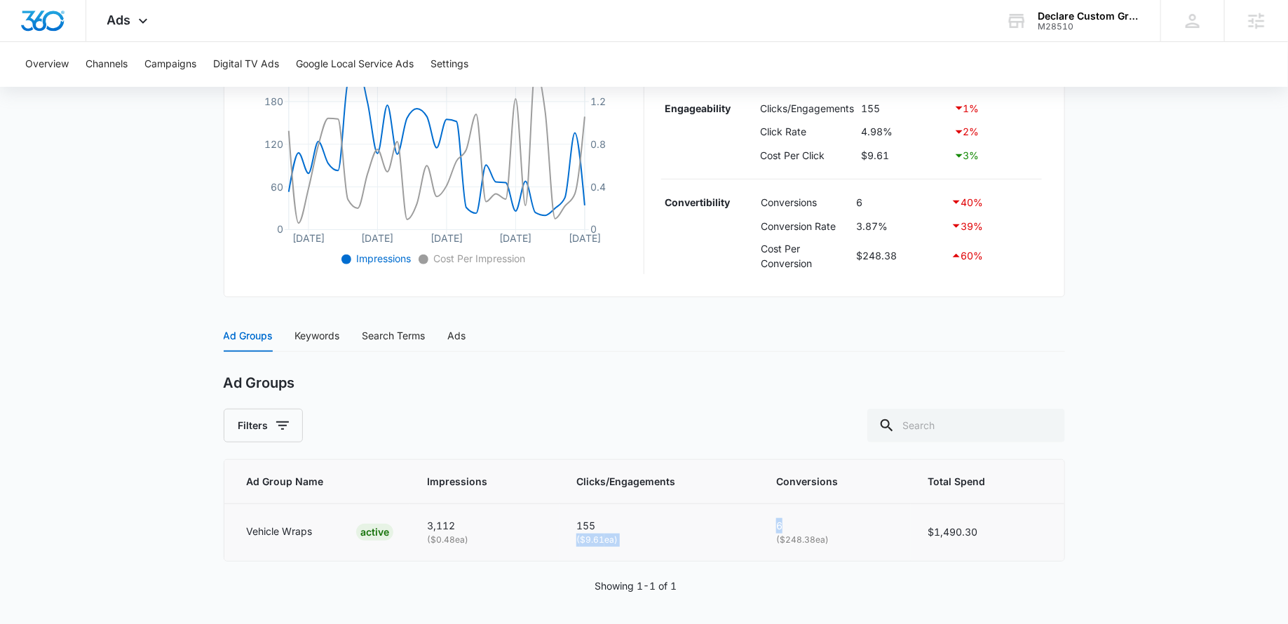
drag, startPoint x: 801, startPoint y: 522, endPoint x: 743, endPoint y: 522, distance: 58.2
click at [743, 522] on tr "Vehicle Wraps ACTIVE 3,112 ( $0.48 ea) 155 ( $9.61 ea) 6 ( $248.38 ea) $1,490.30" at bounding box center [644, 531] width 840 height 57
click at [742, 522] on p "155" at bounding box center [659, 525] width 166 height 15
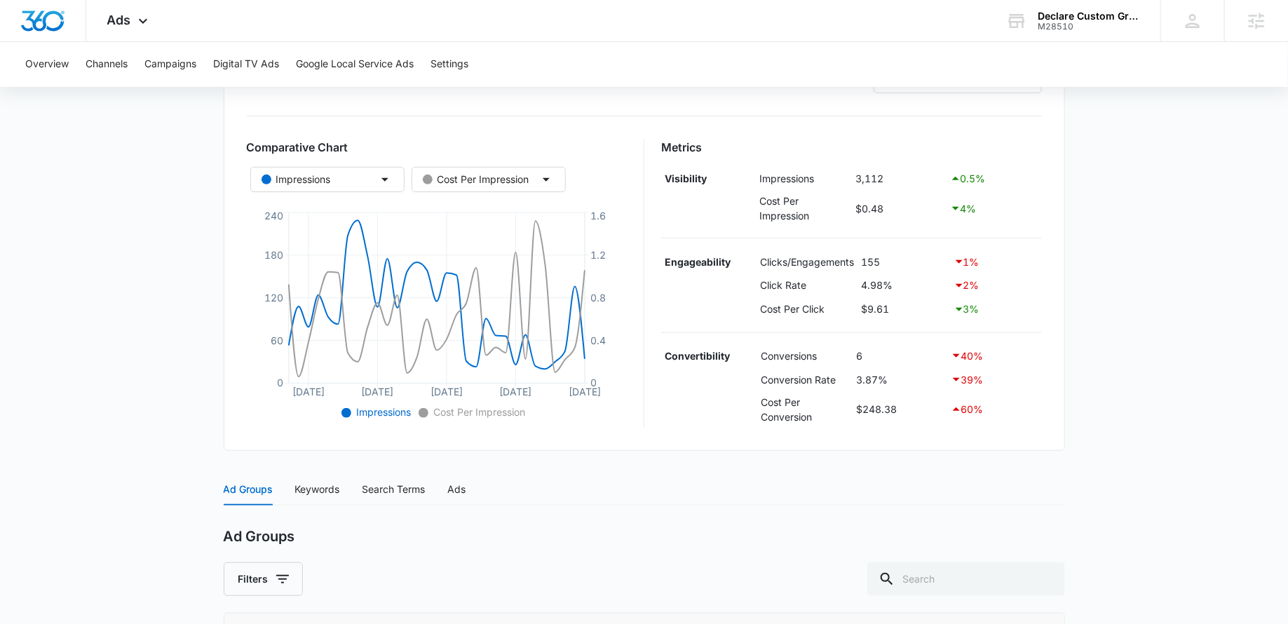
scroll to position [0, 0]
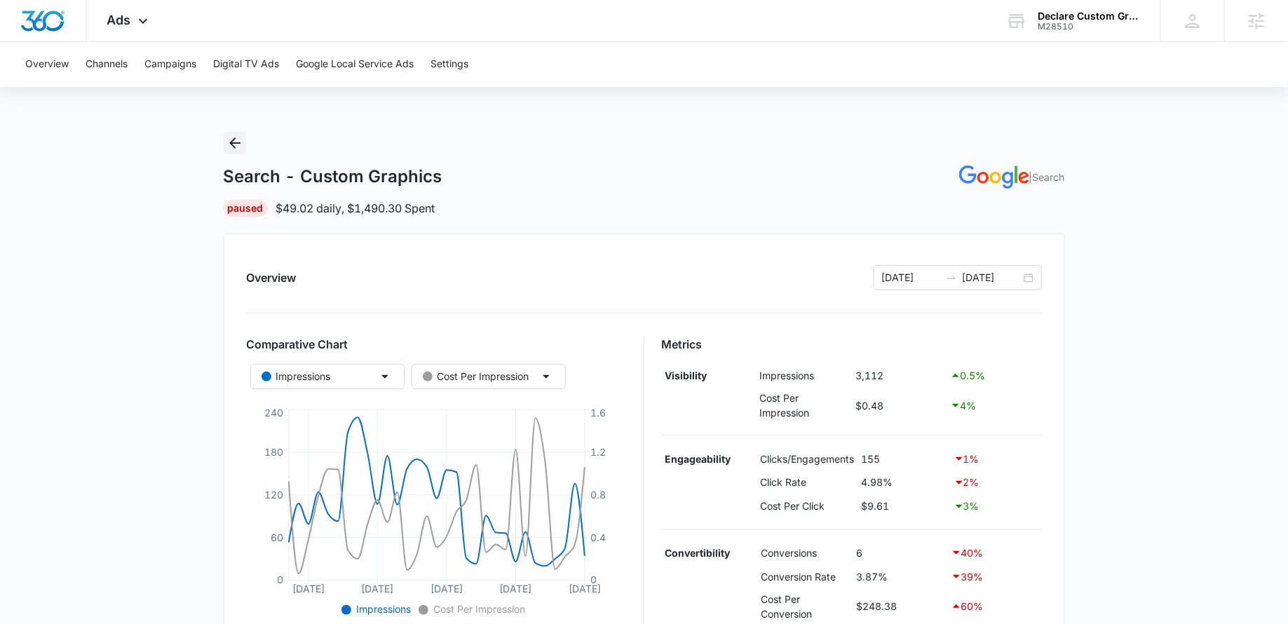
click at [226, 141] on icon "Back" at bounding box center [234, 143] width 17 height 17
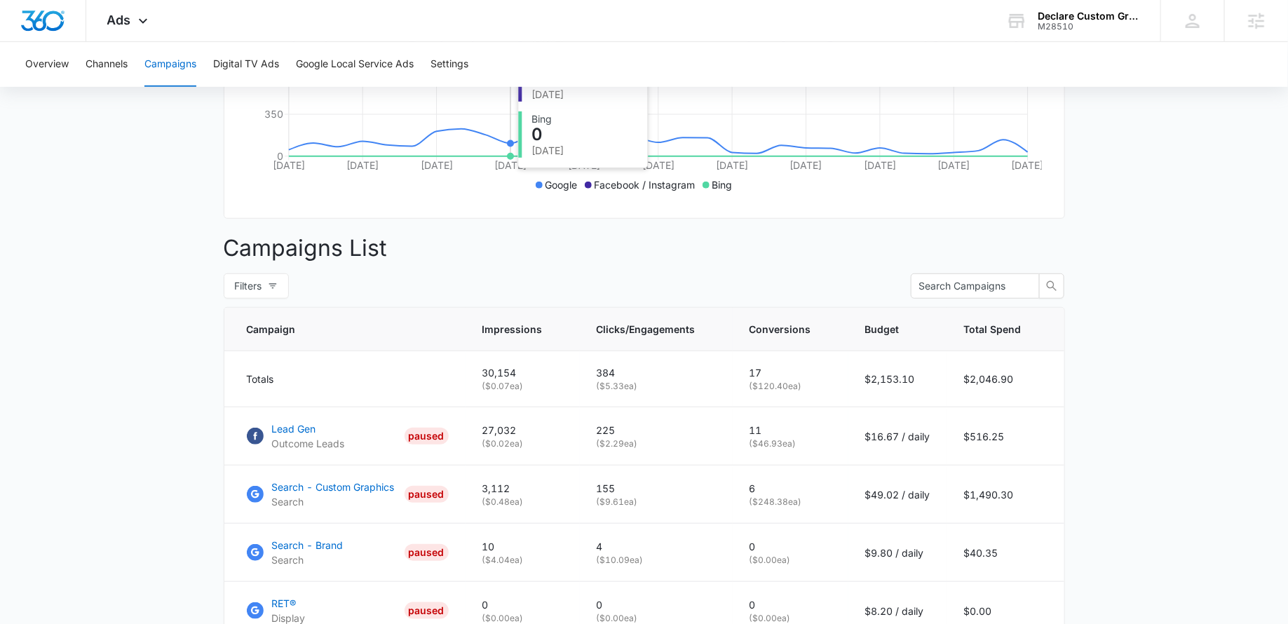
scroll to position [379, 0]
drag, startPoint x: 1028, startPoint y: 489, endPoint x: 946, endPoint y: 484, distance: 82.8
click at [946, 485] on tr "Search - Custom Graphics Search PAUSED 3,112 ( $0.48 ea) 155 ( $9.61 ea) 6 ( $2…" at bounding box center [644, 493] width 840 height 58
drag, startPoint x: 862, startPoint y: 490, endPoint x: 940, endPoint y: 490, distance: 77.8
click at [940, 490] on td "$49.02 / daily" at bounding box center [897, 493] width 99 height 58
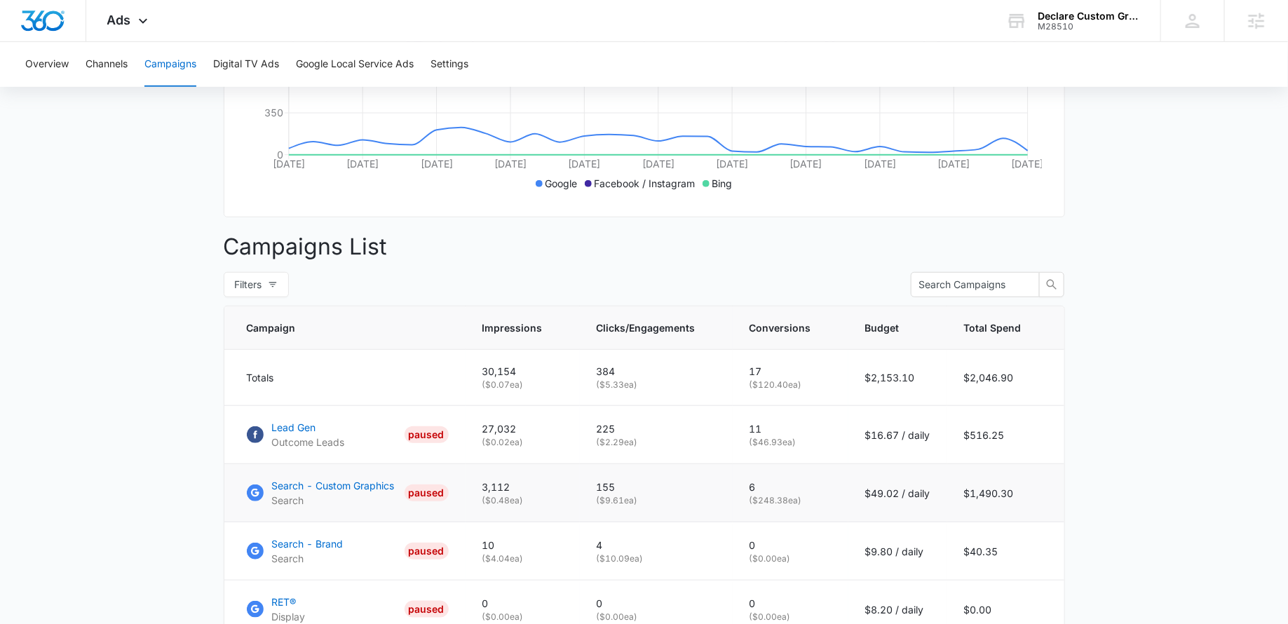
click at [1058, 485] on td "$1,490.30" at bounding box center [1005, 493] width 117 height 58
drag, startPoint x: 1013, startPoint y: 429, endPoint x: 967, endPoint y: 429, distance: 46.3
click at [969, 429] on td "$516.25" at bounding box center [1005, 435] width 117 height 58
click at [1021, 442] on td "$516.25" at bounding box center [1005, 435] width 117 height 58
click at [1065, 435] on main "Campaigns Filters 07/01/2025 07/31/2025 Overall Results Impressions 30.2k 26.77…" at bounding box center [644, 425] width 1288 height 1345
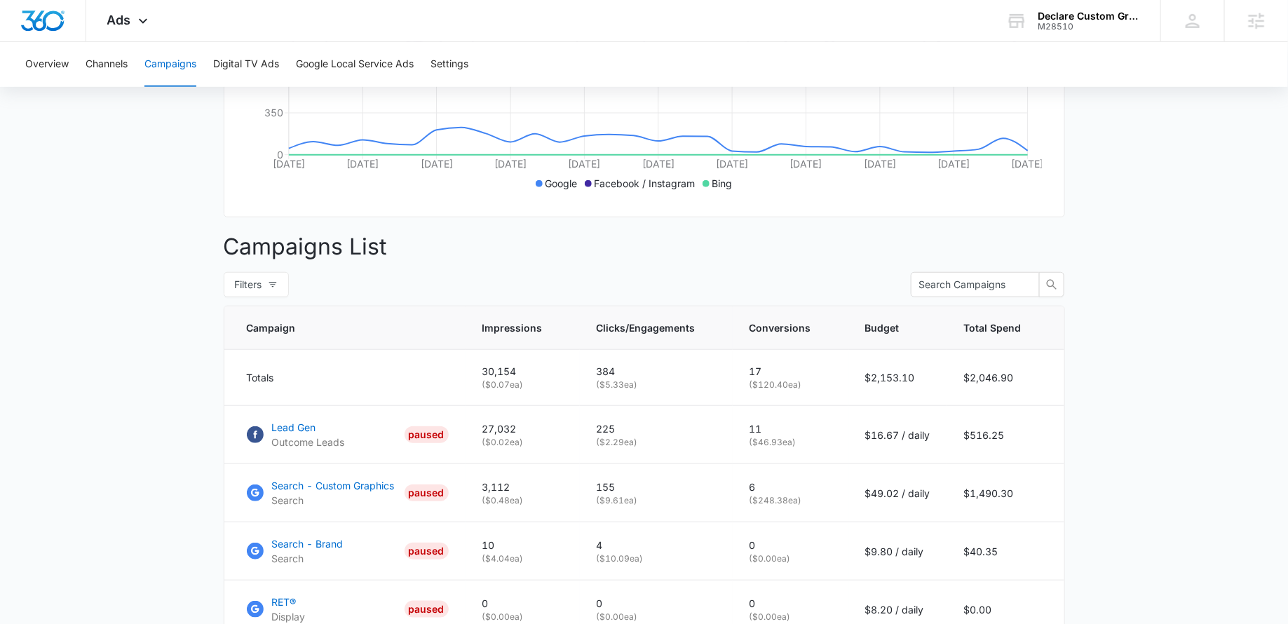
click at [1103, 426] on main "Campaigns Filters 07/01/2025 07/31/2025 Overall Results Impressions 30.2k 26.77…" at bounding box center [644, 425] width 1288 height 1345
drag, startPoint x: 863, startPoint y: 431, endPoint x: 933, endPoint y: 431, distance: 70.1
click at [933, 431] on td "$16.67 / daily" at bounding box center [897, 435] width 99 height 58
click at [949, 431] on td "$516.25" at bounding box center [1005, 435] width 117 height 58
drag, startPoint x: 949, startPoint y: 431, endPoint x: 862, endPoint y: 426, distance: 86.4
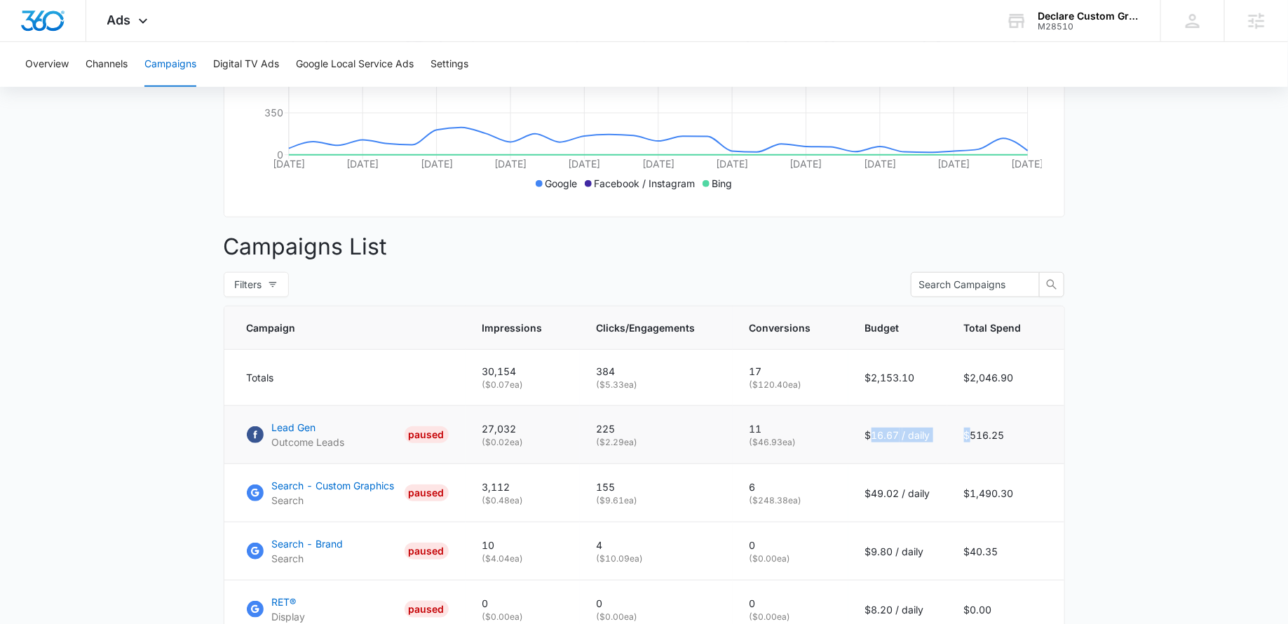
click at [862, 426] on tr "Lead Gen Outcome Leads PAUSED 27,032 ( $0.02 ea) 225 ( $2.29 ea) 11 ( $46.93 ea…" at bounding box center [644, 435] width 840 height 58
click at [940, 433] on td "$16.67 / daily" at bounding box center [897, 435] width 99 height 58
drag, startPoint x: 955, startPoint y: 431, endPoint x: 1052, endPoint y: 430, distance: 97.4
click at [1054, 430] on td "$516.25" at bounding box center [1005, 435] width 117 height 58
click at [1025, 440] on td "$516.25" at bounding box center [1005, 435] width 117 height 58
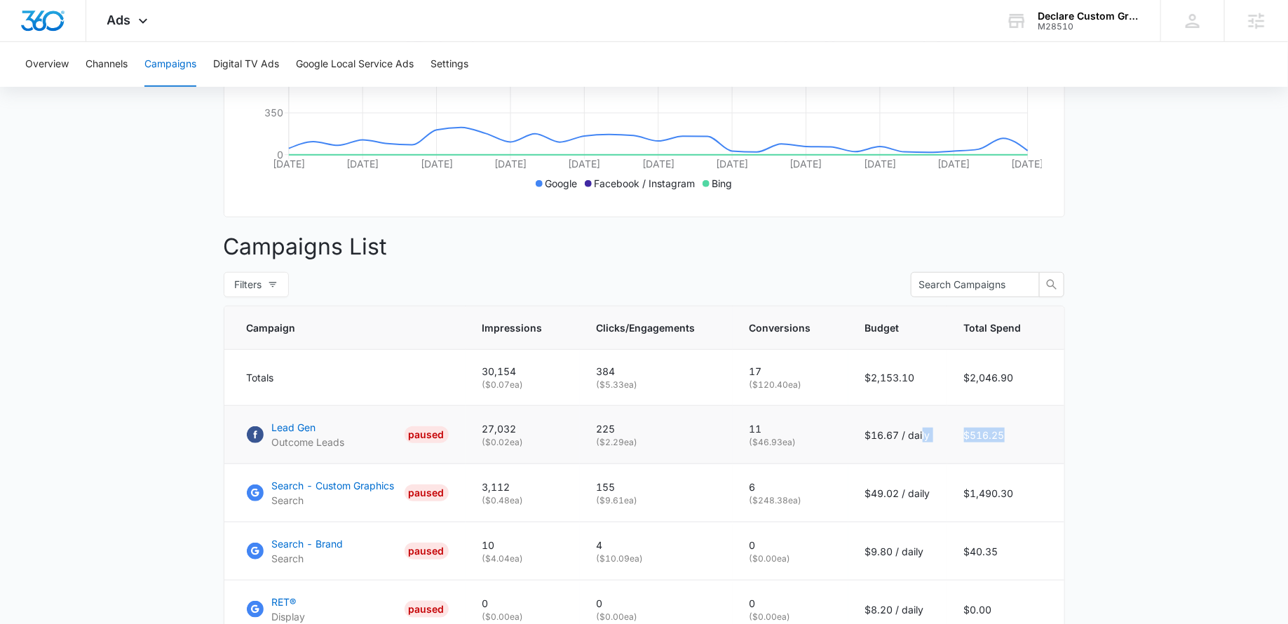
drag, startPoint x: 1014, startPoint y: 428, endPoint x: 918, endPoint y: 425, distance: 96.1
click at [918, 425] on tr "Lead Gen Outcome Leads PAUSED 27,032 ( $0.02 ea) 225 ( $2.29 ea) 11 ( $46.93 ea…" at bounding box center [644, 435] width 840 height 58
click at [192, 442] on main "Campaigns Filters 07/01/2025 07/31/2025 Overall Results Impressions 30.2k 26.77…" at bounding box center [644, 425] width 1288 height 1345
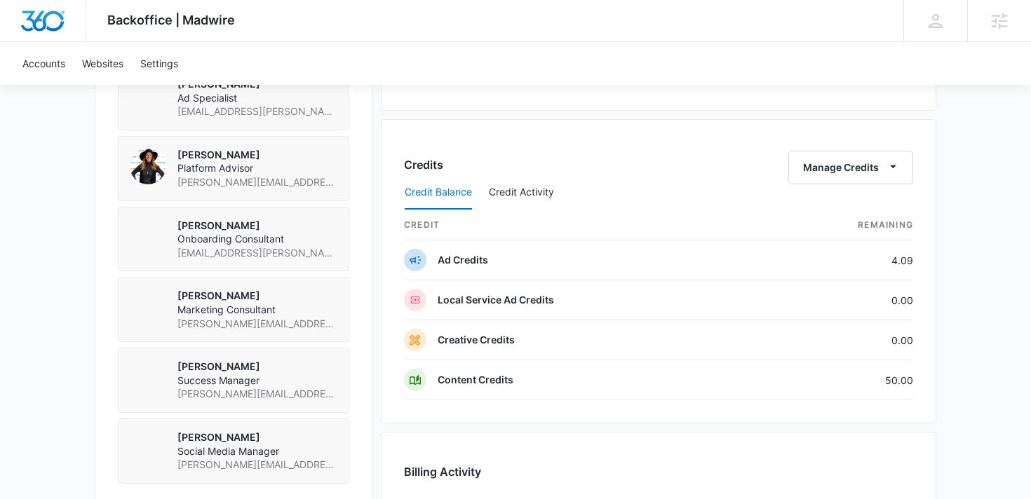
scroll to position [1093, 0]
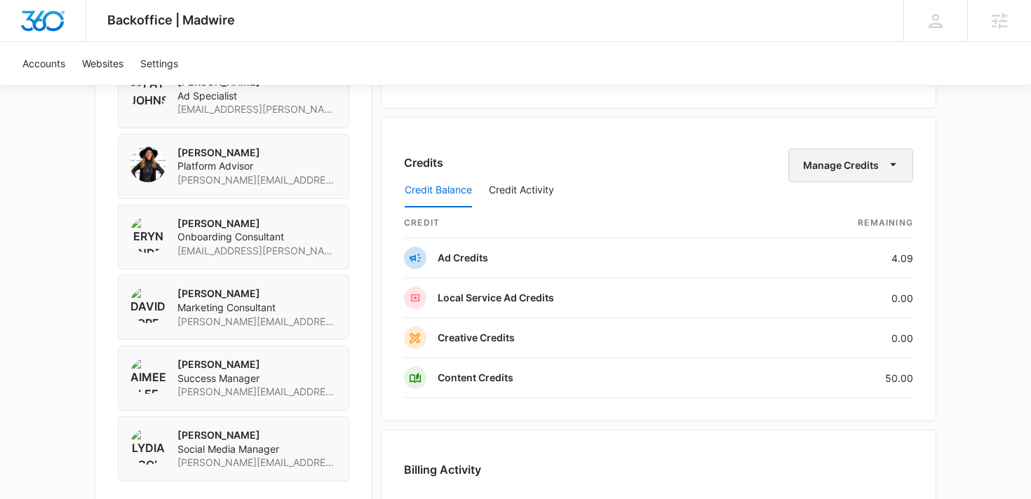
click at [816, 168] on button "Manage Credits" at bounding box center [850, 166] width 125 height 34
click at [524, 149] on div "Credits Manage Credits" at bounding box center [658, 166] width 509 height 34
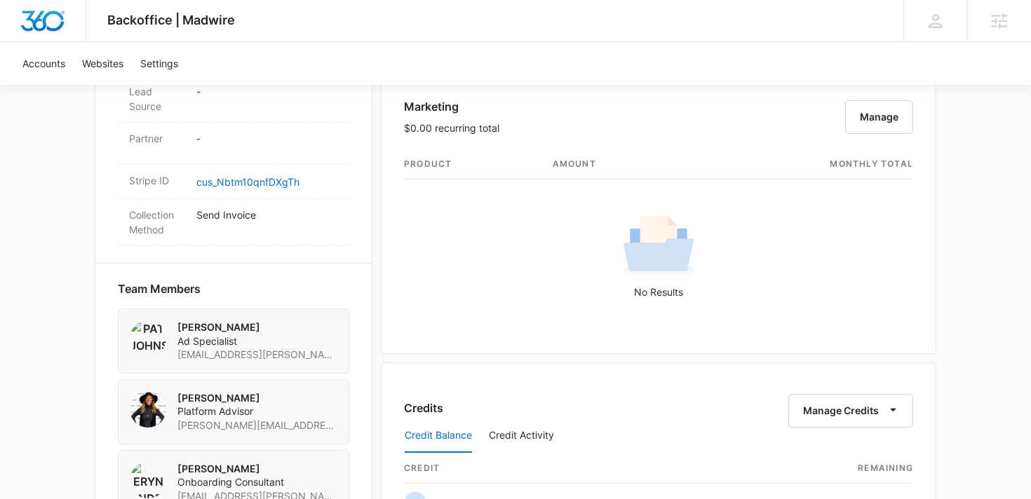
scroll to position [779, 0]
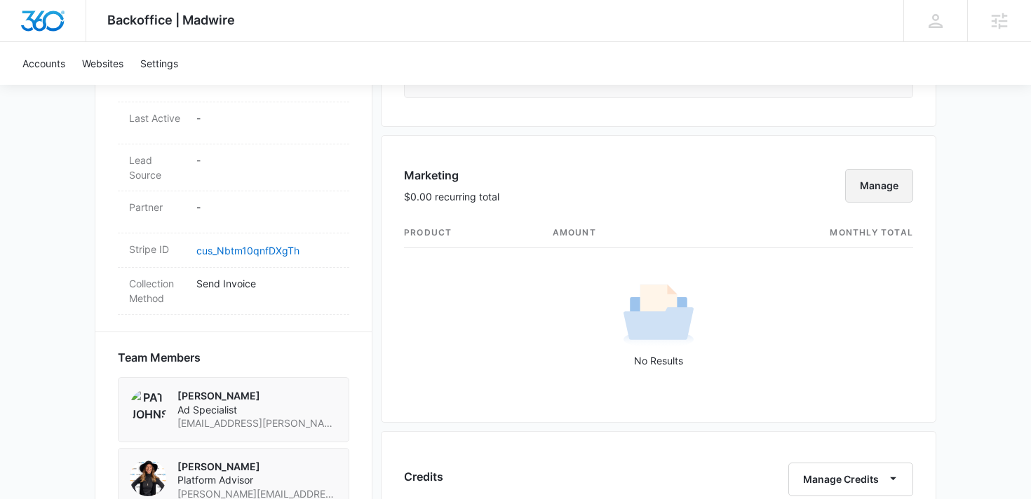
click at [867, 187] on button "Manage" at bounding box center [879, 186] width 68 height 34
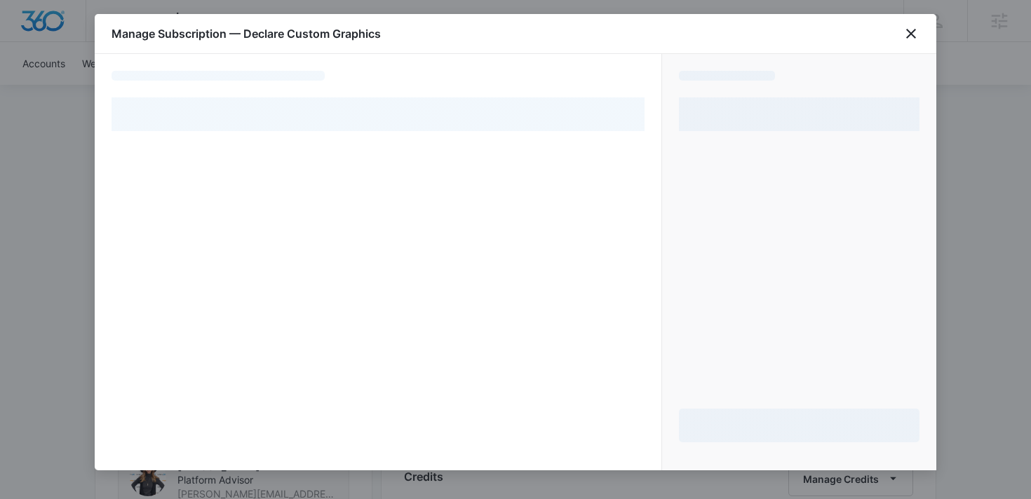
select select "MANUAL_INVOICE"
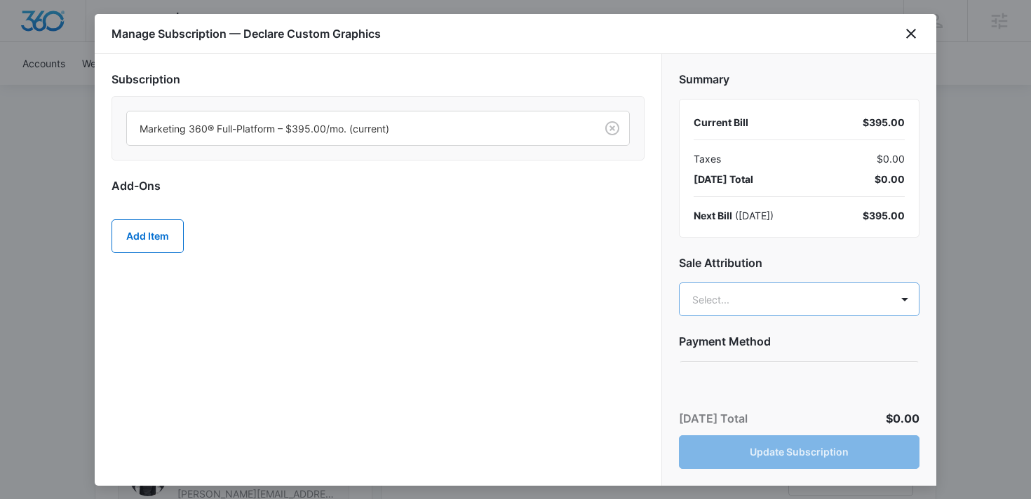
click at [742, 305] on body "Backoffice | Madwire Apps Settings AL [PERSON_NAME] [PERSON_NAME][EMAIL_ADDRESS…" at bounding box center [515, 229] width 1031 height 2016
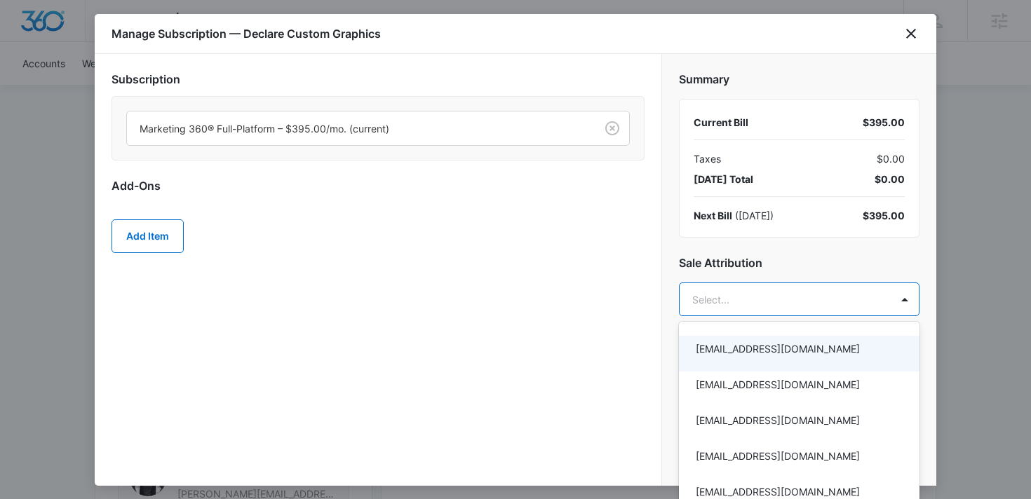
click at [137, 236] on div at bounding box center [515, 249] width 1031 height 499
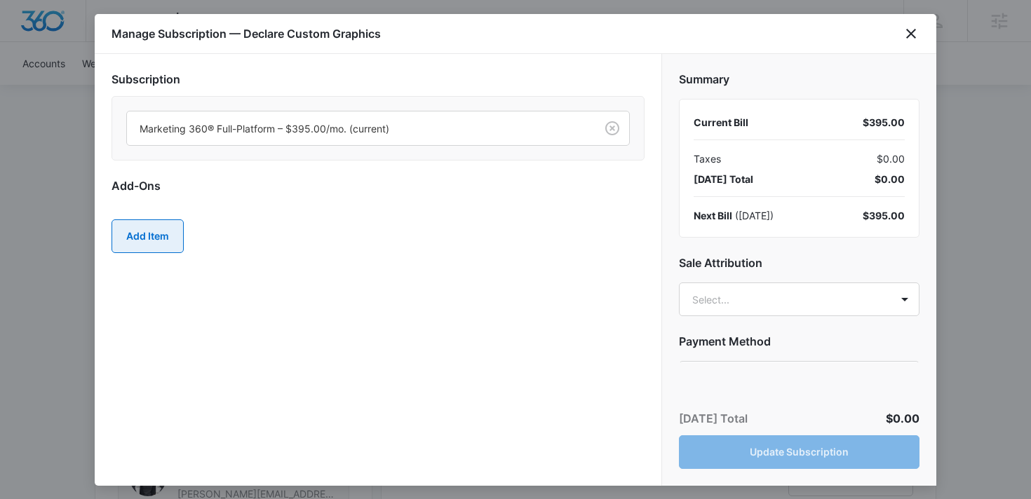
click at [147, 234] on button "Add Item" at bounding box center [147, 236] width 72 height 34
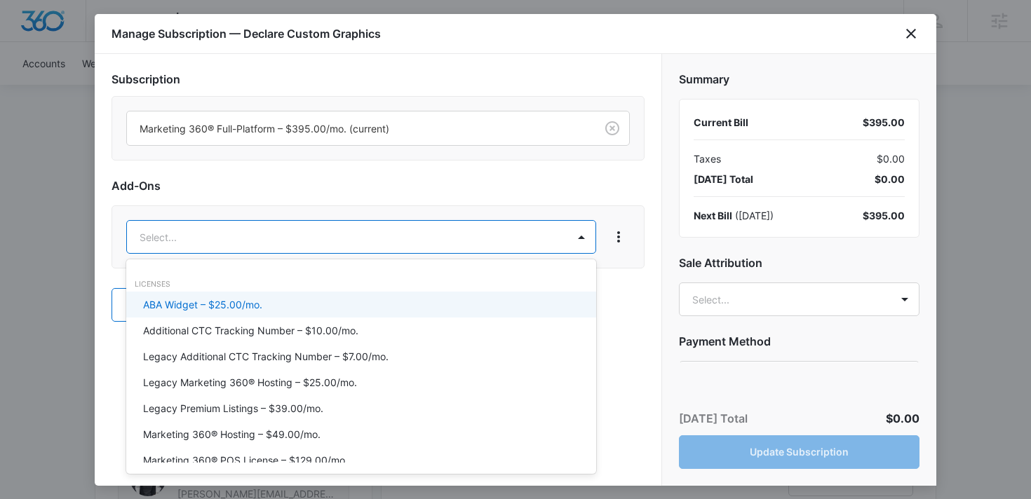
click at [218, 239] on body "Backoffice | Madwire Apps Settings AL [PERSON_NAME] [PERSON_NAME][EMAIL_ADDRESS…" at bounding box center [515, 229] width 1031 height 2016
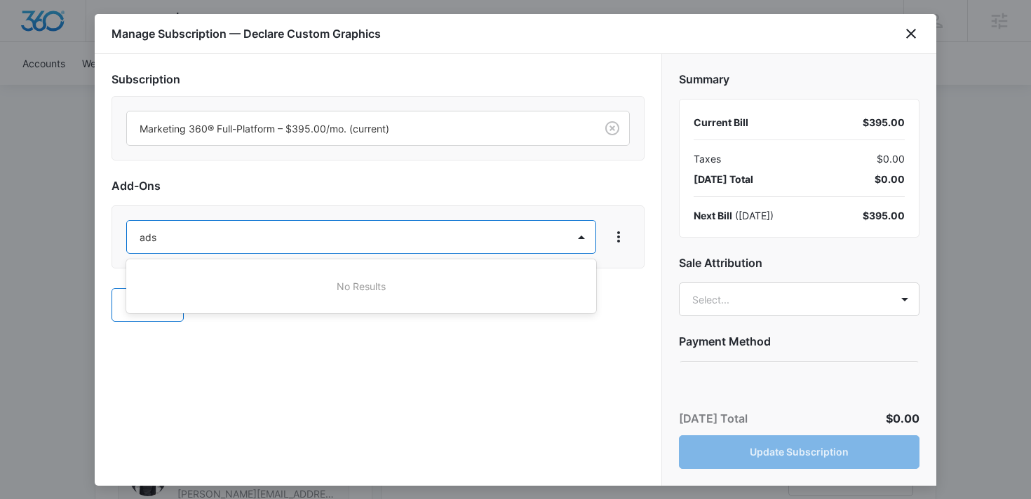
type input "ad"
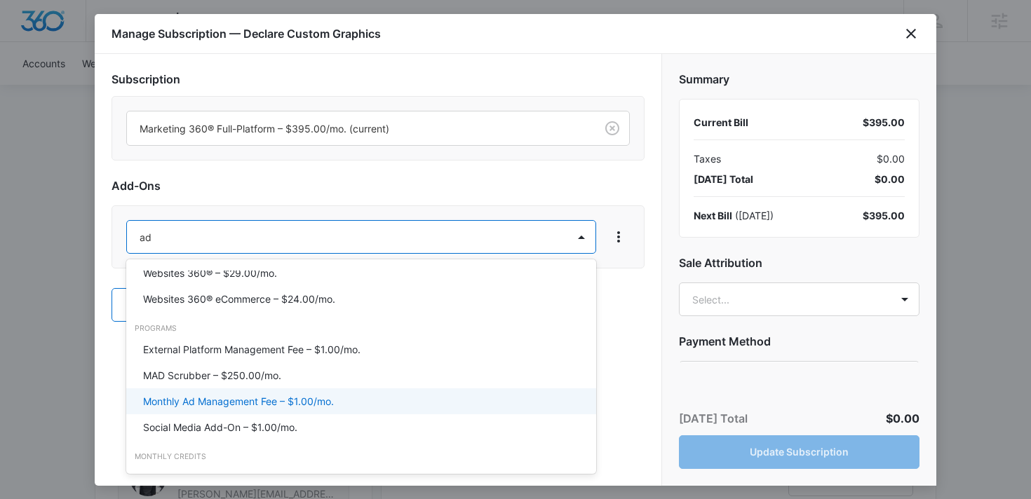
scroll to position [171, 0]
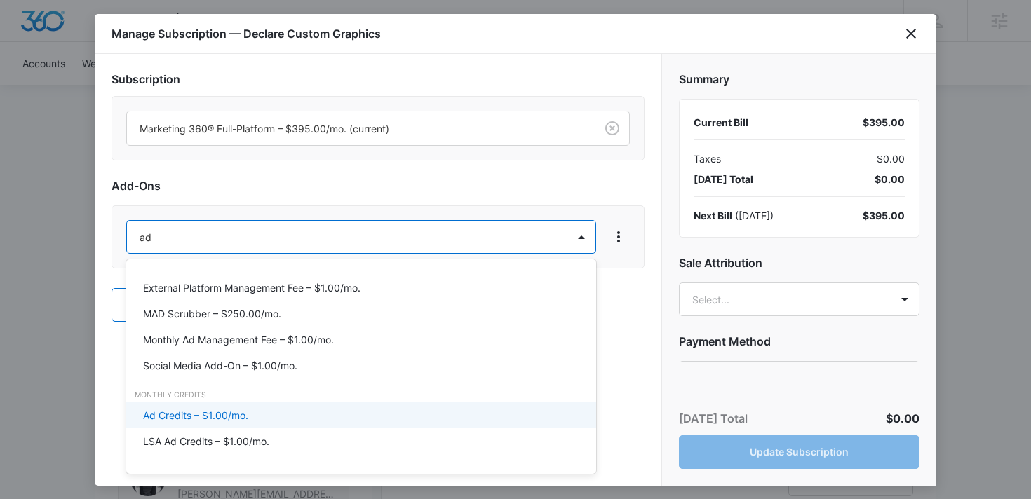
click at [184, 412] on p "Ad Credits – $1.00/mo." at bounding box center [195, 415] width 105 height 15
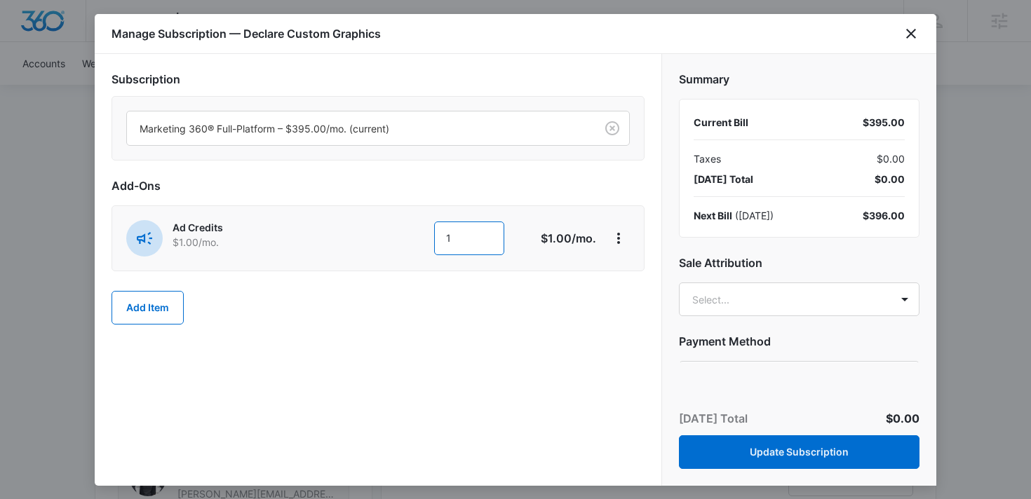
click at [463, 237] on input "1" at bounding box center [469, 239] width 70 height 34
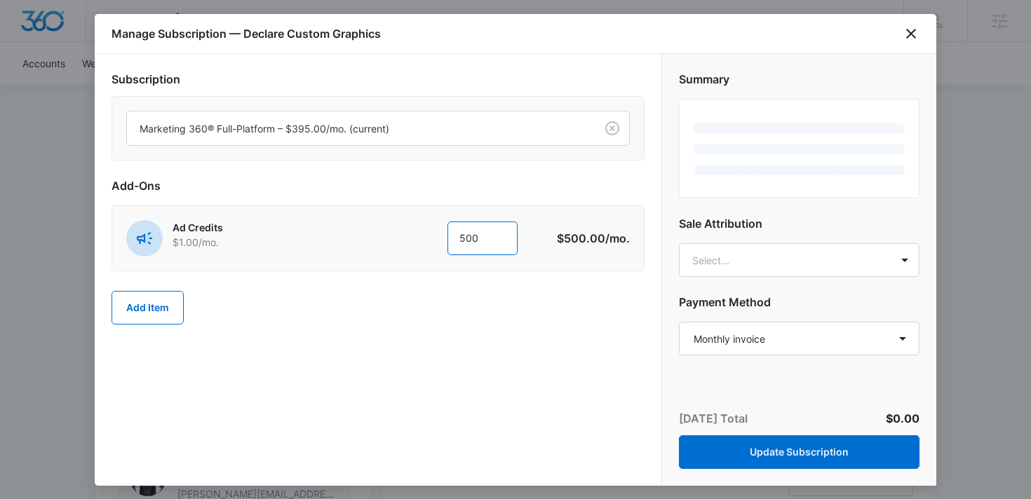
type input "500"
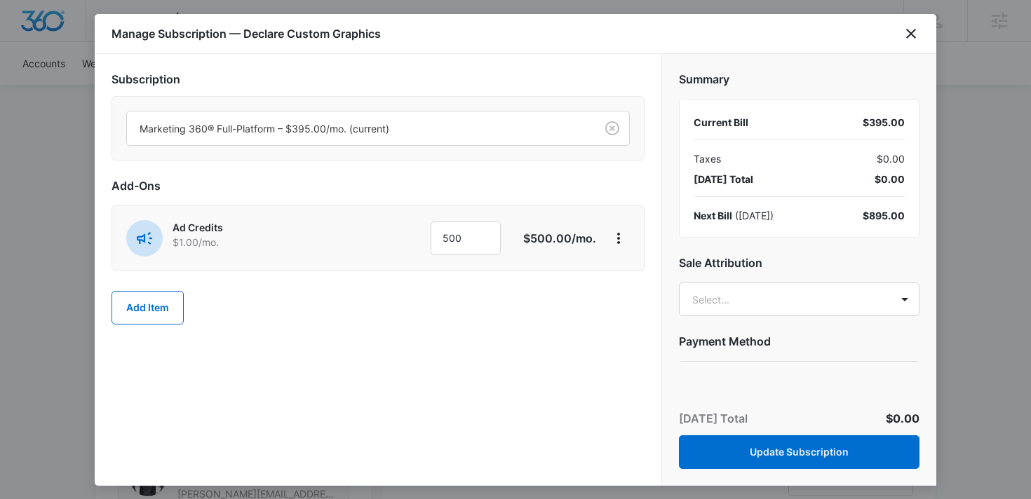
click at [508, 303] on div "Add Item" at bounding box center [377, 308] width 533 height 62
click at [745, 301] on body "Backoffice | Madwire Apps Settings AL [PERSON_NAME] [PERSON_NAME][EMAIL_ADDRESS…" at bounding box center [515, 229] width 1031 height 2016
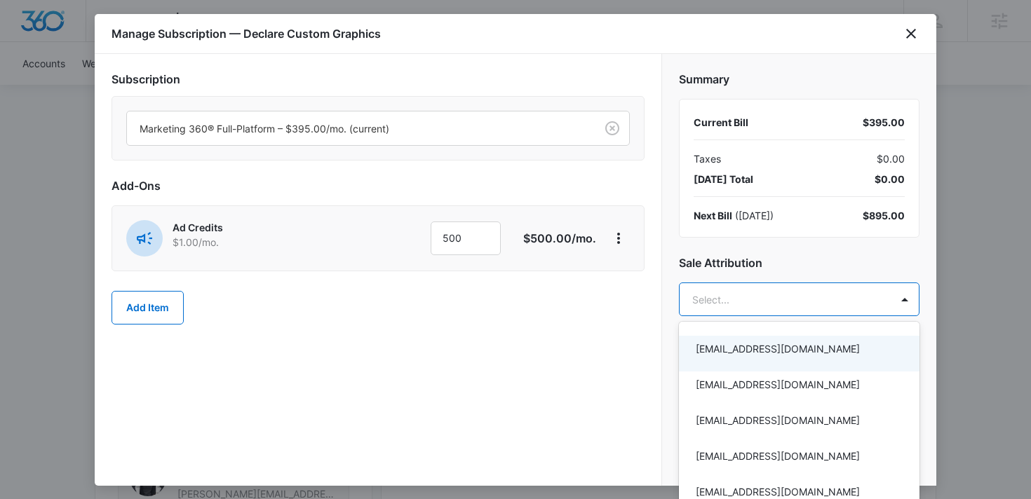
click at [789, 222] on div at bounding box center [515, 249] width 1031 height 499
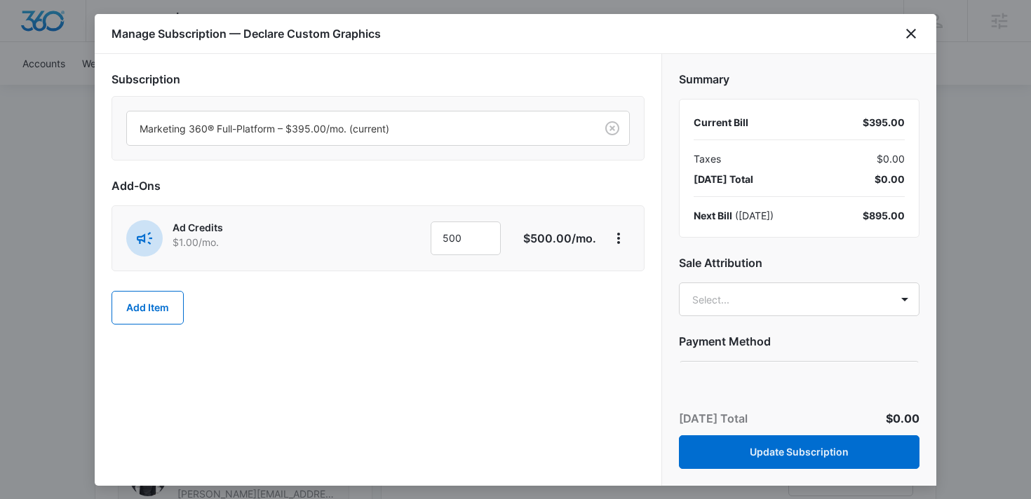
scroll to position [83, 0]
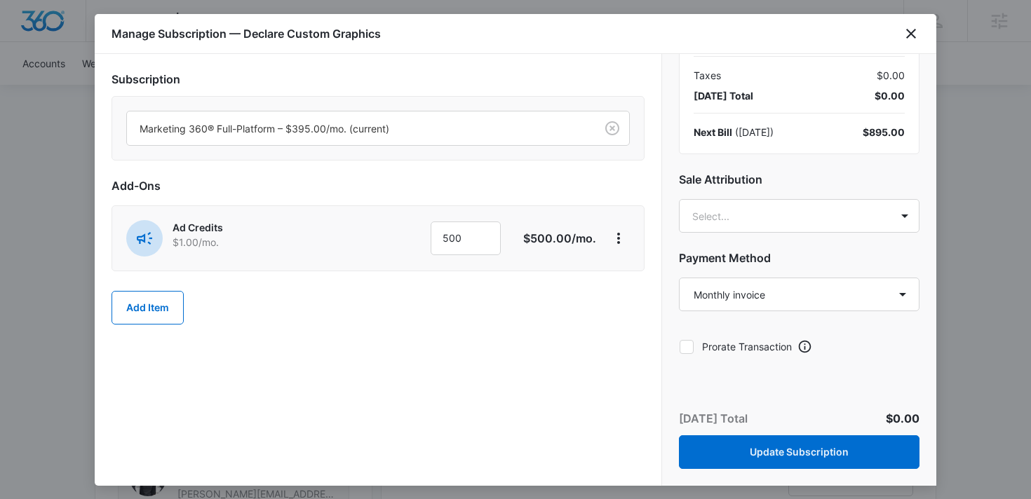
click at [686, 346] on icon at bounding box center [686, 347] width 8 height 6
click at [679, 346] on input "Prorate Transaction" at bounding box center [679, 346] width 1 height 1
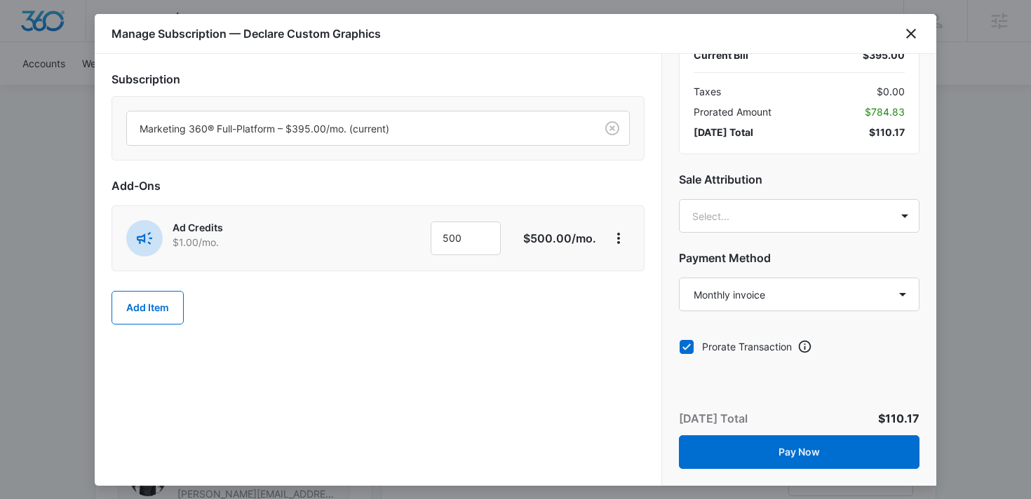
click at [686, 343] on icon at bounding box center [686, 347] width 13 height 13
click at [679, 346] on input "Prorate Transaction" at bounding box center [679, 346] width 1 height 1
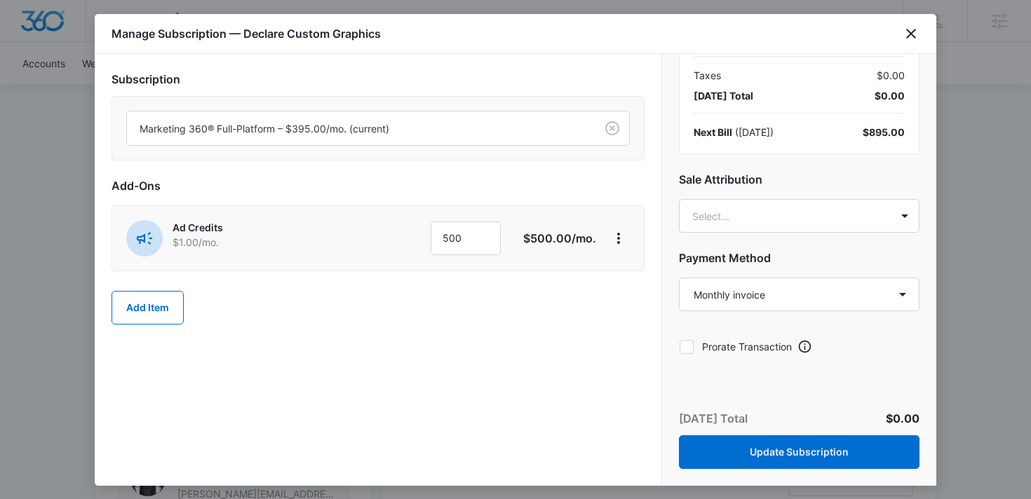
click at [687, 344] on icon at bounding box center [686, 347] width 13 height 13
click at [679, 346] on input "Prorate Transaction" at bounding box center [679, 346] width 1 height 1
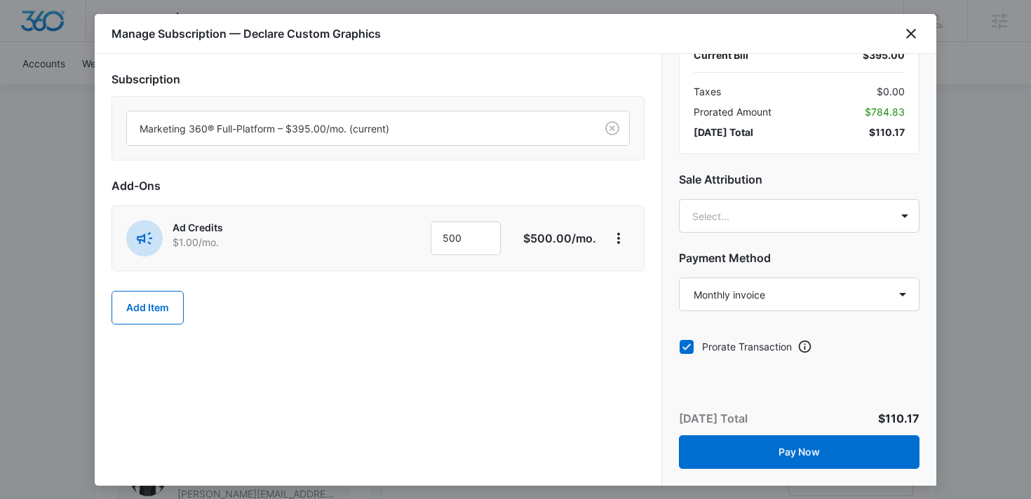
click at [685, 343] on icon at bounding box center [686, 347] width 13 height 13
click at [679, 346] on input "Prorate Transaction" at bounding box center [679, 346] width 1 height 1
checkbox input "false"
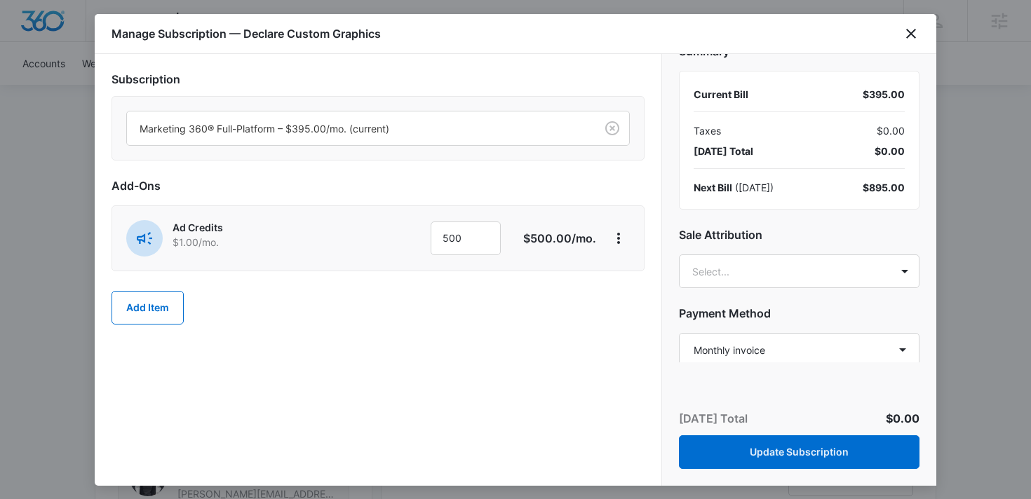
scroll to position [0, 0]
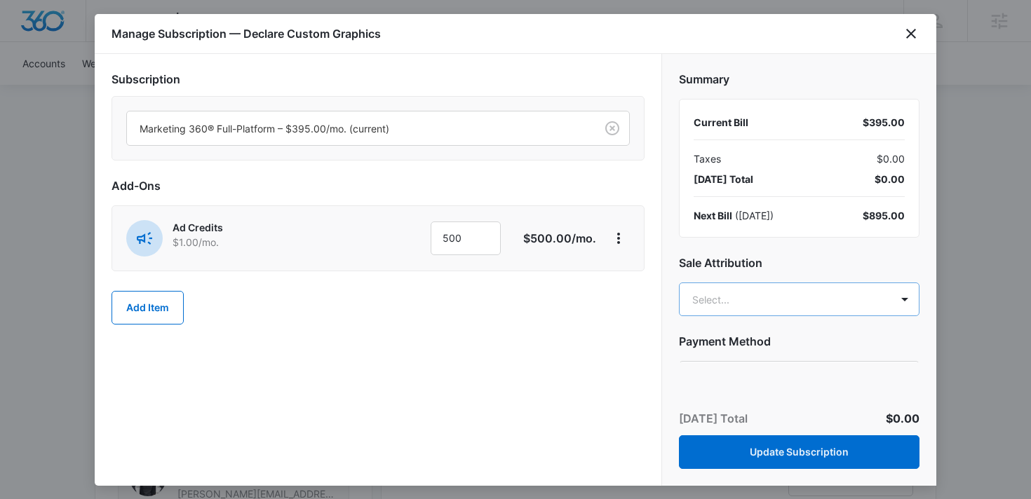
click at [733, 286] on body "Backoffice | Madwire Apps Settings AL [PERSON_NAME] [PERSON_NAME][EMAIL_ADDRESS…" at bounding box center [515, 229] width 1031 height 2016
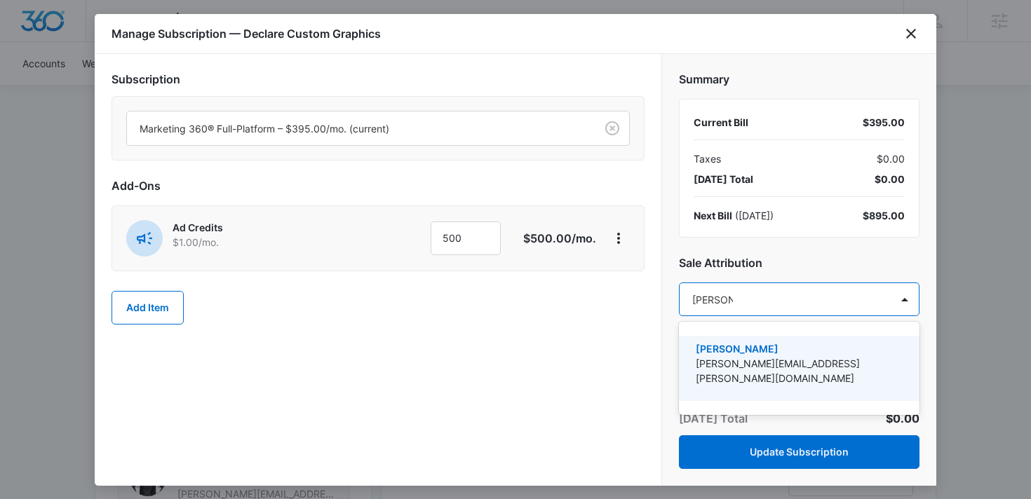
type input "[PERSON_NAME].[PERSON_NAME]"
click at [763, 356] on p "[PERSON_NAME][EMAIL_ADDRESS][PERSON_NAME][DOMAIN_NAME]" at bounding box center [797, 370] width 204 height 29
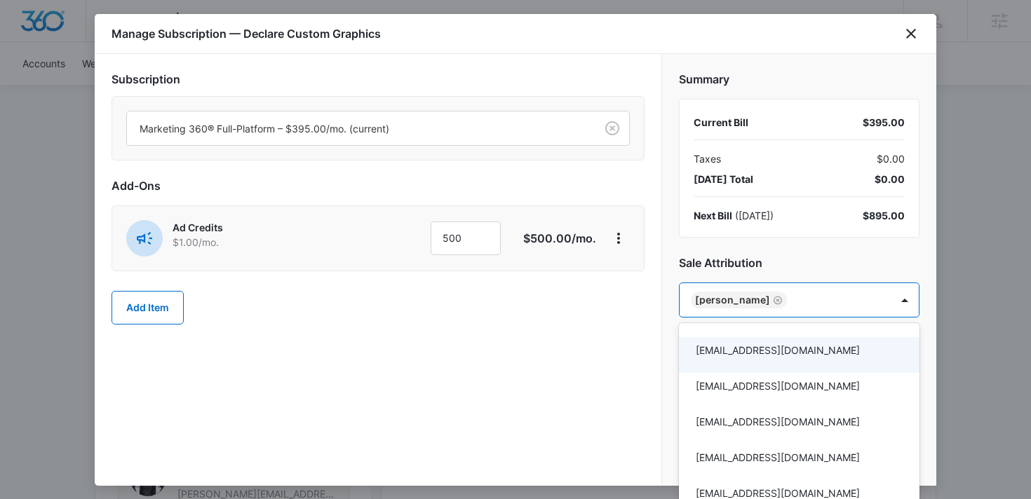
click at [791, 279] on div at bounding box center [515, 249] width 1031 height 499
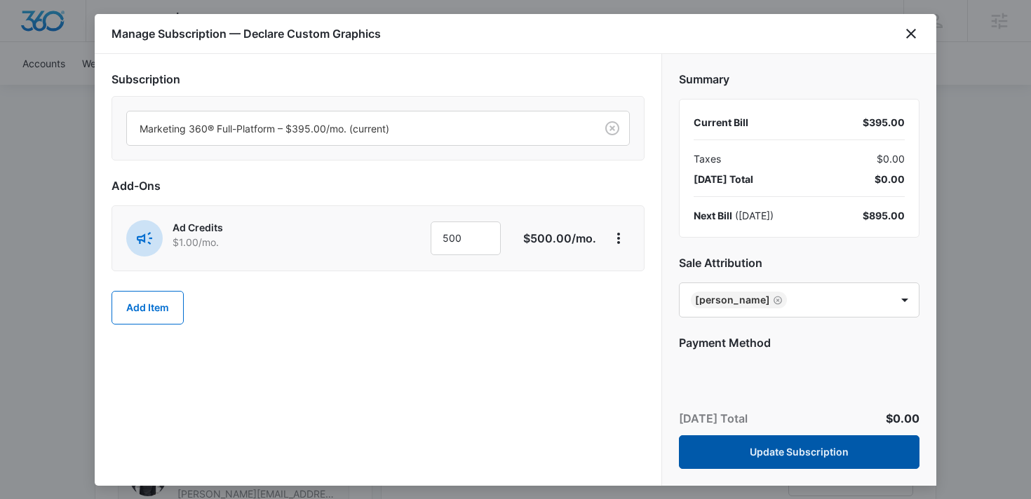
click at [752, 452] on button "Update Subscription" at bounding box center [799, 452] width 240 height 34
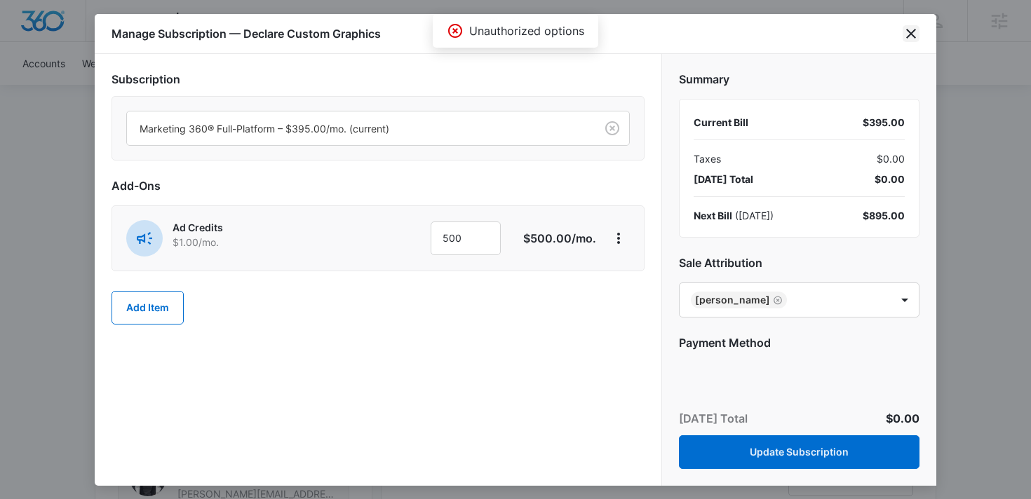
click at [912, 29] on icon "close" at bounding box center [910, 33] width 17 height 17
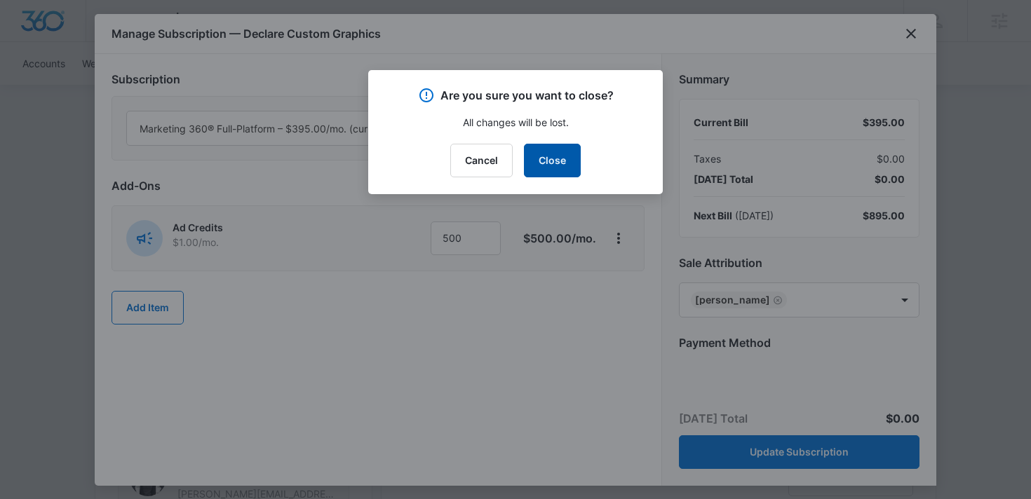
click at [545, 164] on button "Close" at bounding box center [552, 161] width 57 height 34
